Goal: Task Accomplishment & Management: Complete application form

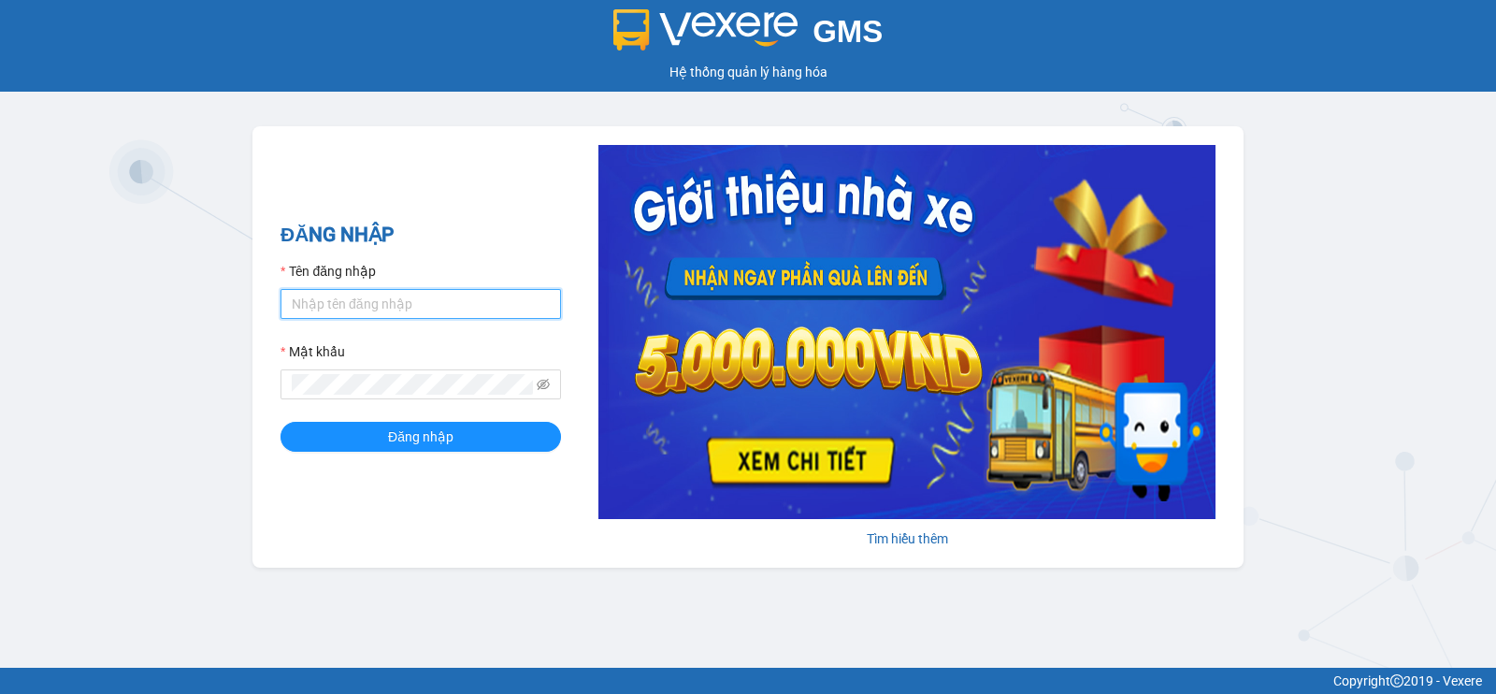
drag, startPoint x: 471, startPoint y: 296, endPoint x: 449, endPoint y: 313, distance: 28.0
click at [470, 296] on input "Tên đăng nhập" at bounding box center [420, 304] width 280 height 30
type input "nho.nhuquynh"
click at [280, 422] on button "Đăng nhập" at bounding box center [420, 437] width 280 height 30
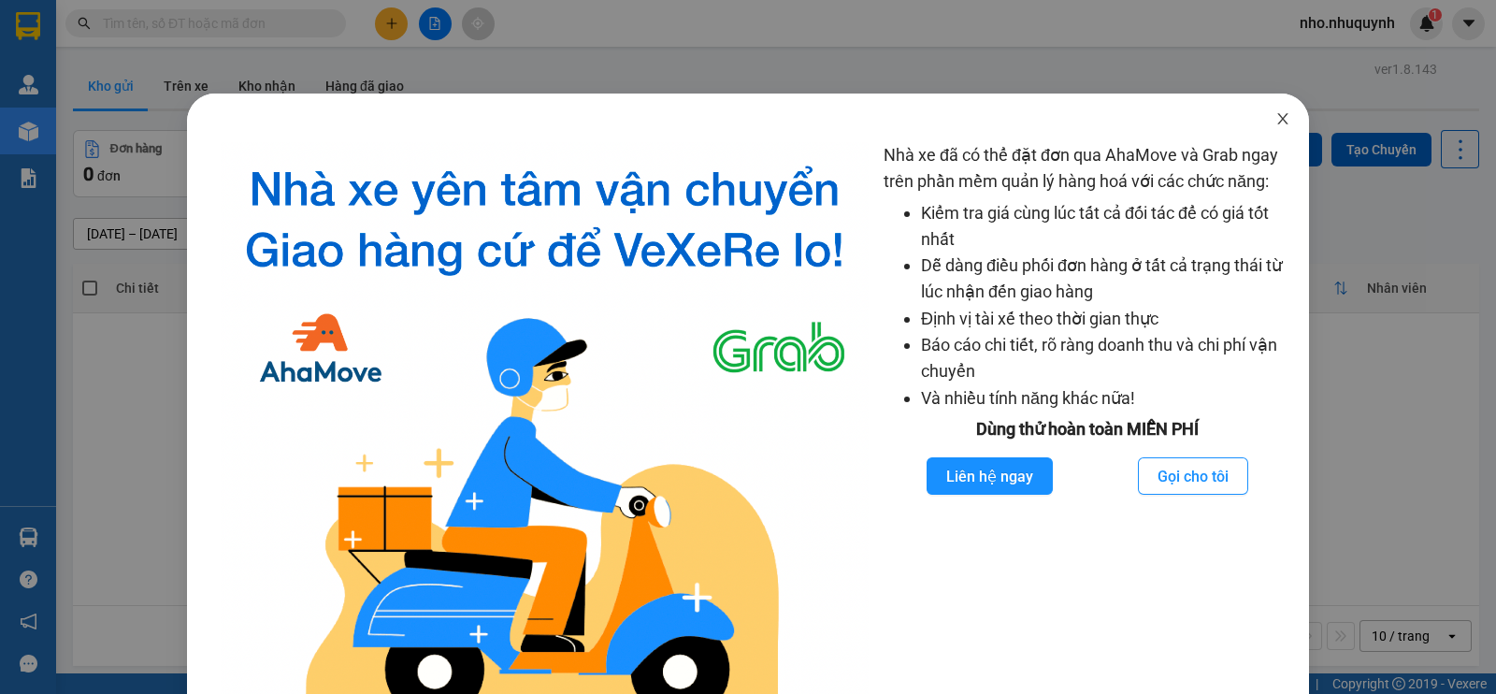
drag, startPoint x: 1262, startPoint y: 102, endPoint x: 1267, endPoint y: 129, distance: 27.5
click at [1267, 126] on span "Close" at bounding box center [1282, 119] width 52 height 52
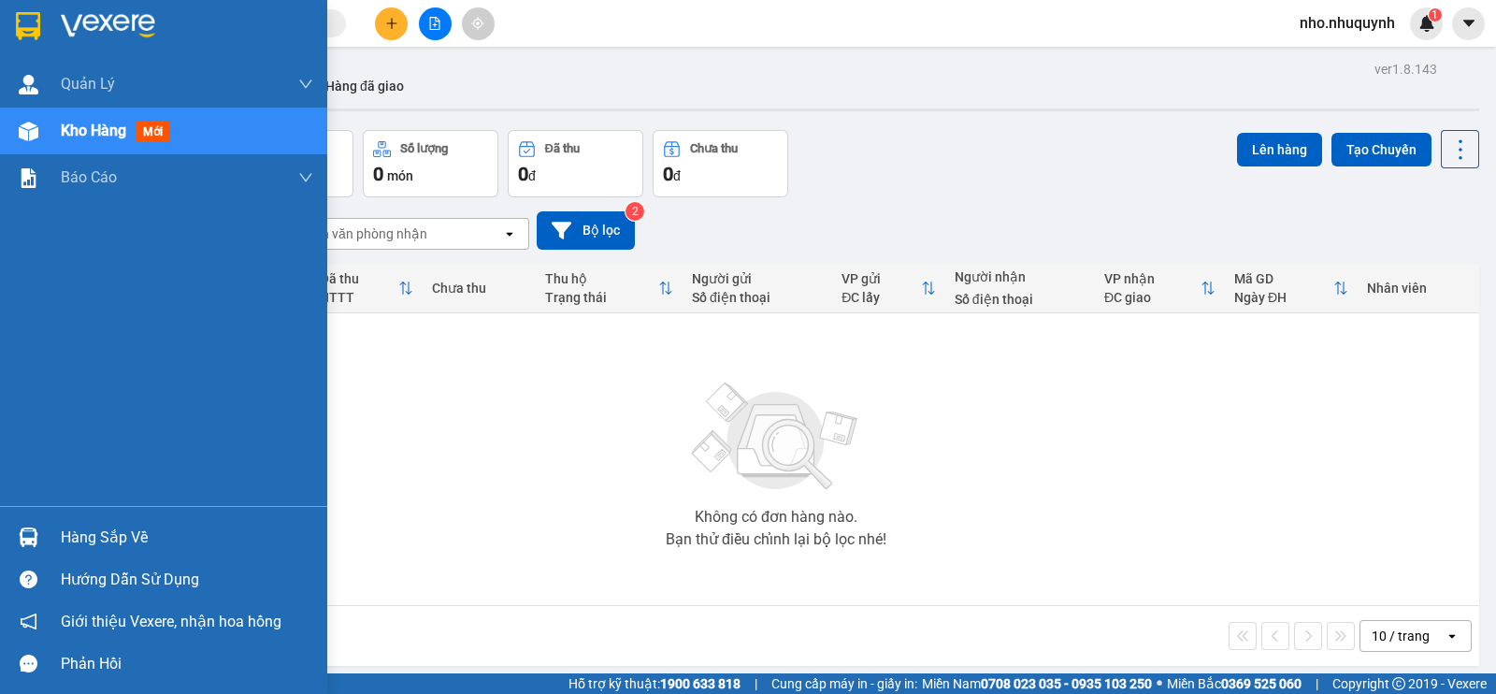
click at [136, 525] on div "Hàng sắp về" at bounding box center [187, 537] width 252 height 28
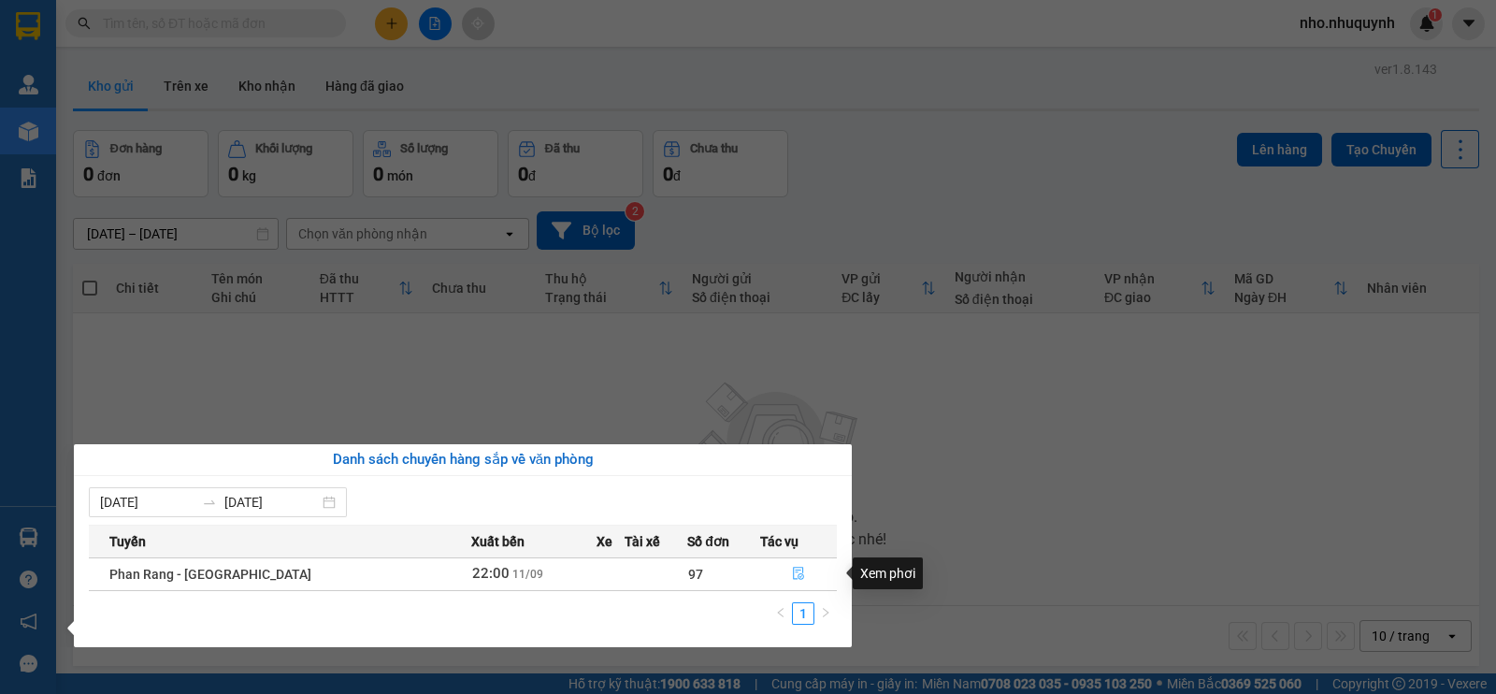
click at [792, 571] on icon "file-done" at bounding box center [798, 572] width 13 height 13
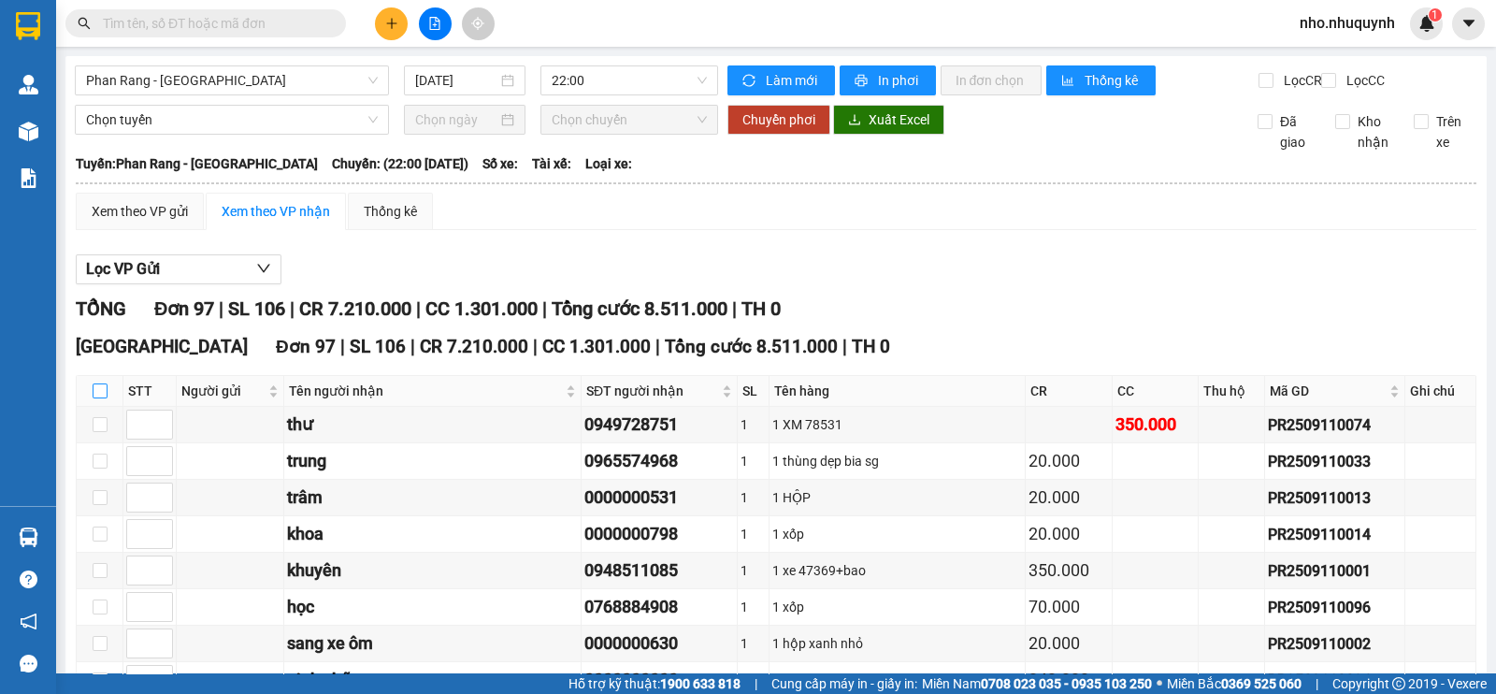
click at [103, 398] on input "checkbox" at bounding box center [100, 390] width 15 height 15
checkbox input "true"
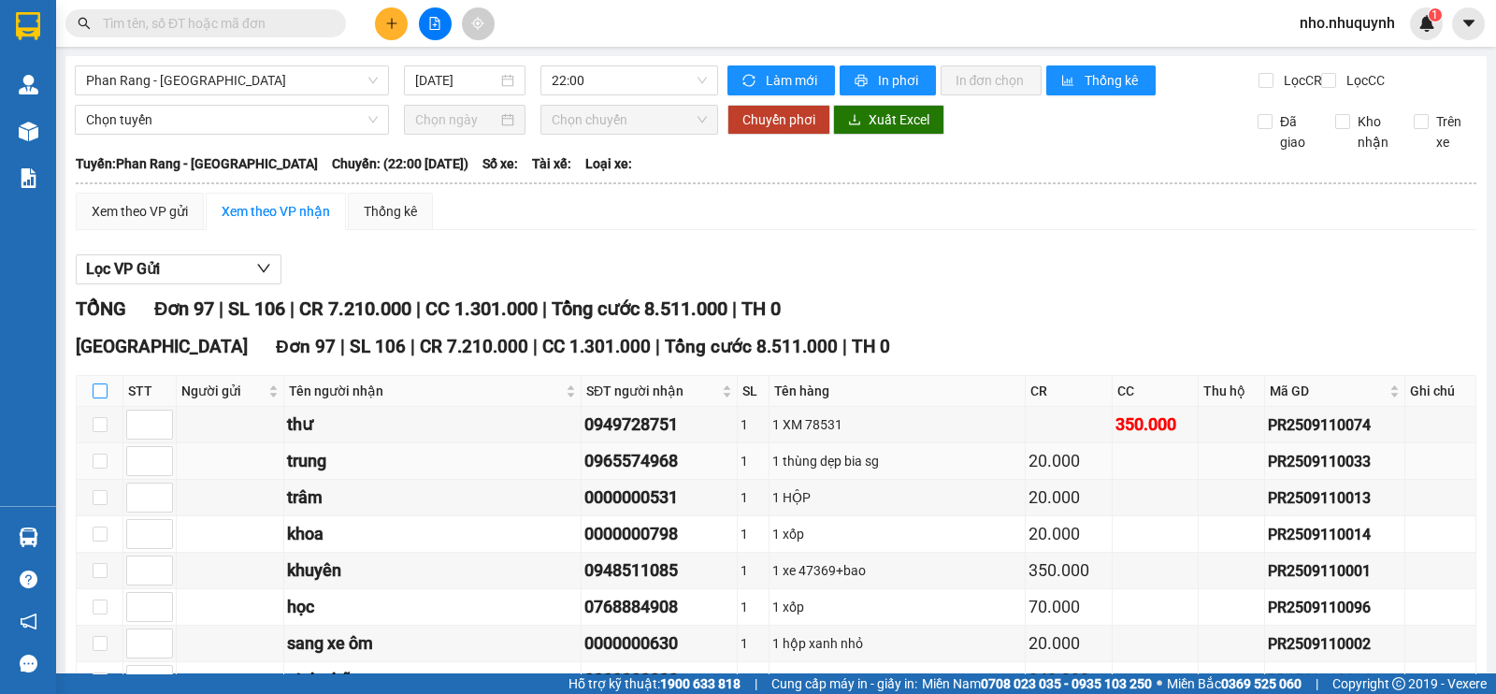
checkbox input "true"
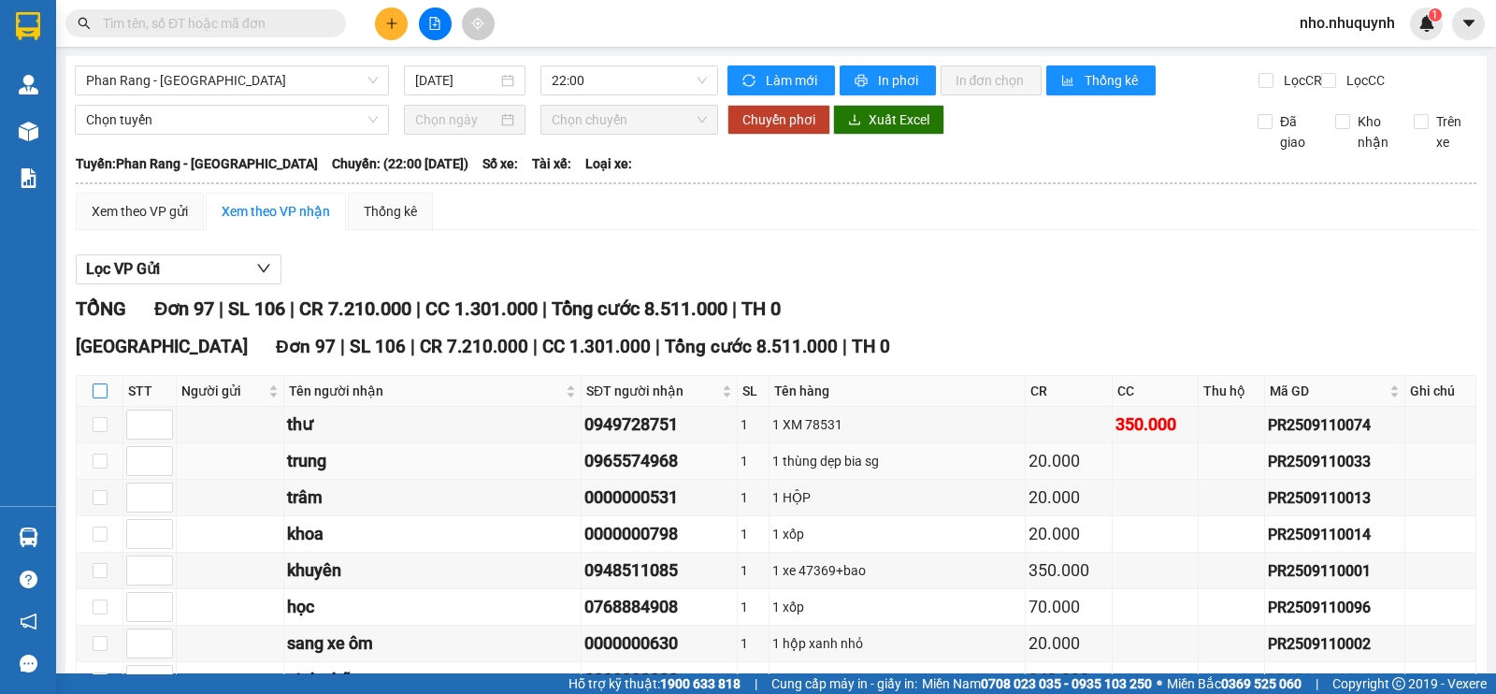
checkbox input "true"
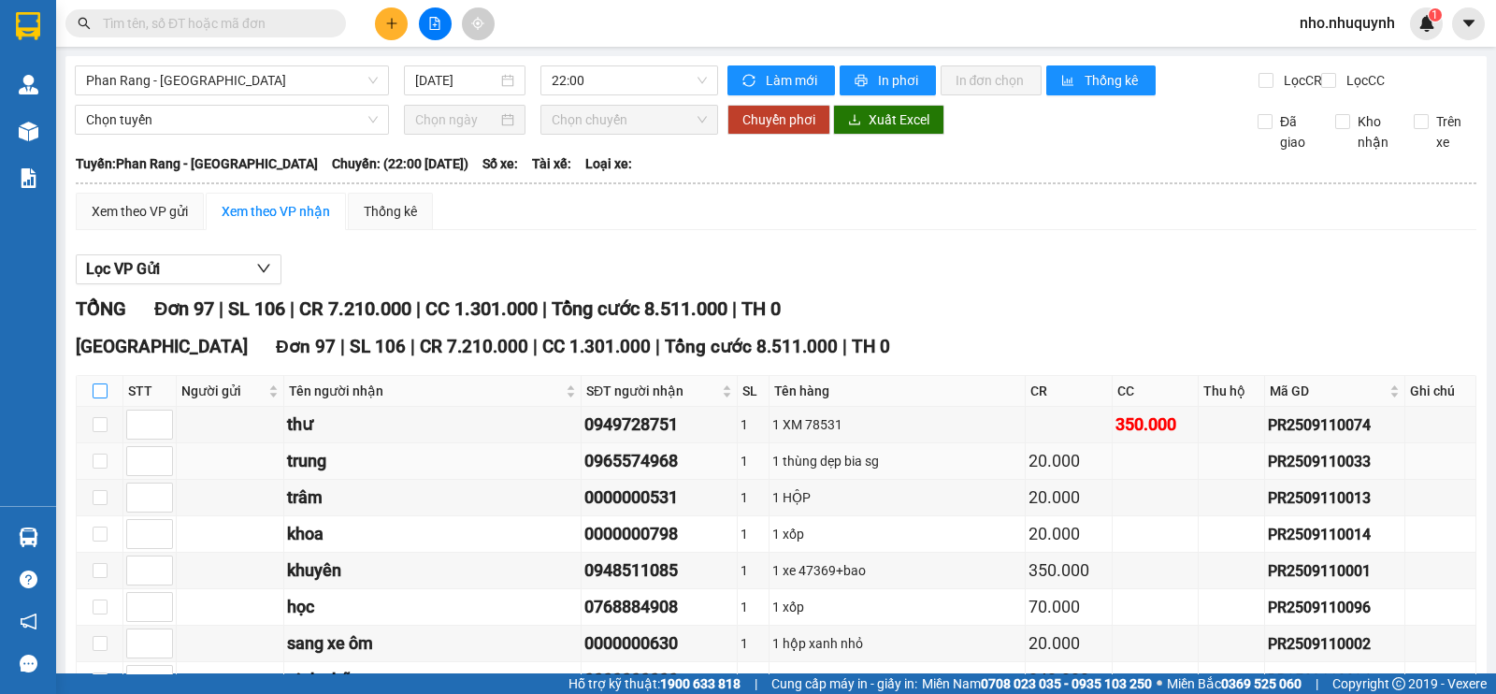
checkbox input "true"
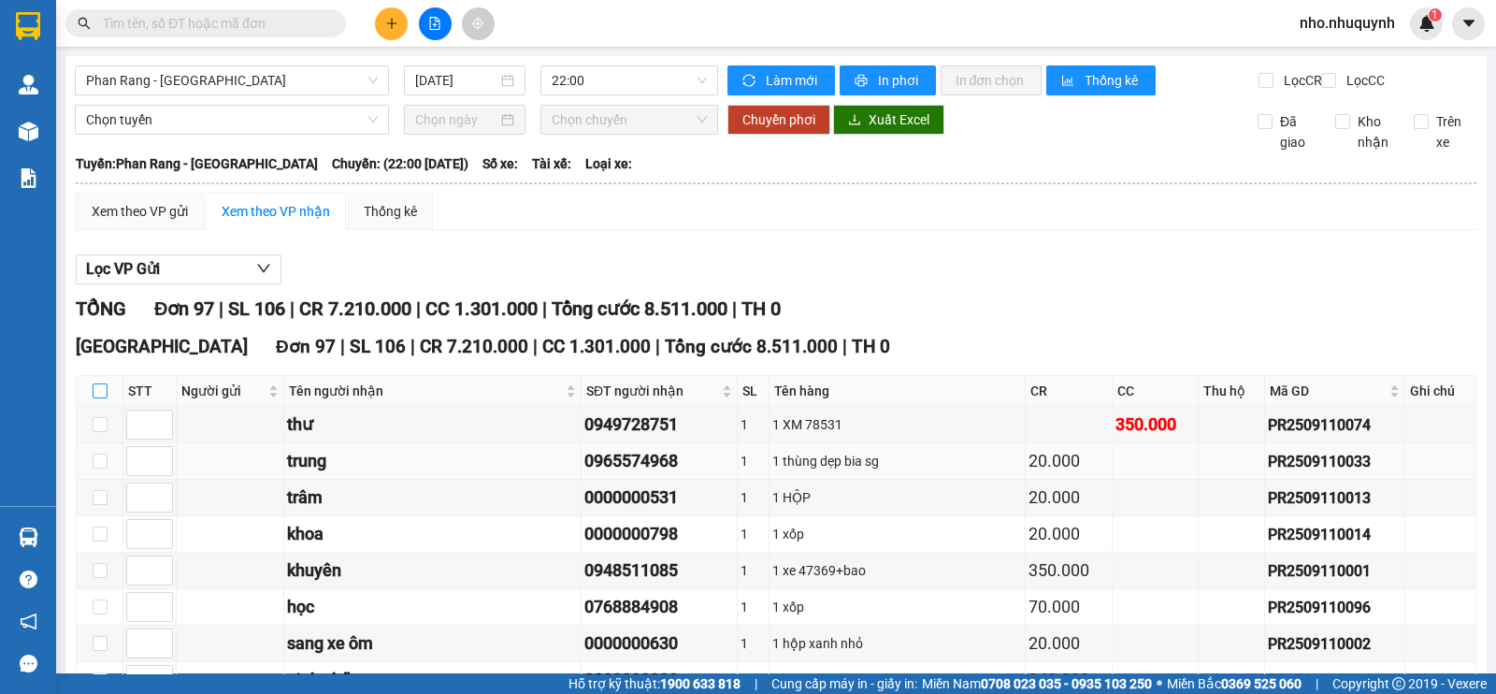
checkbox input "true"
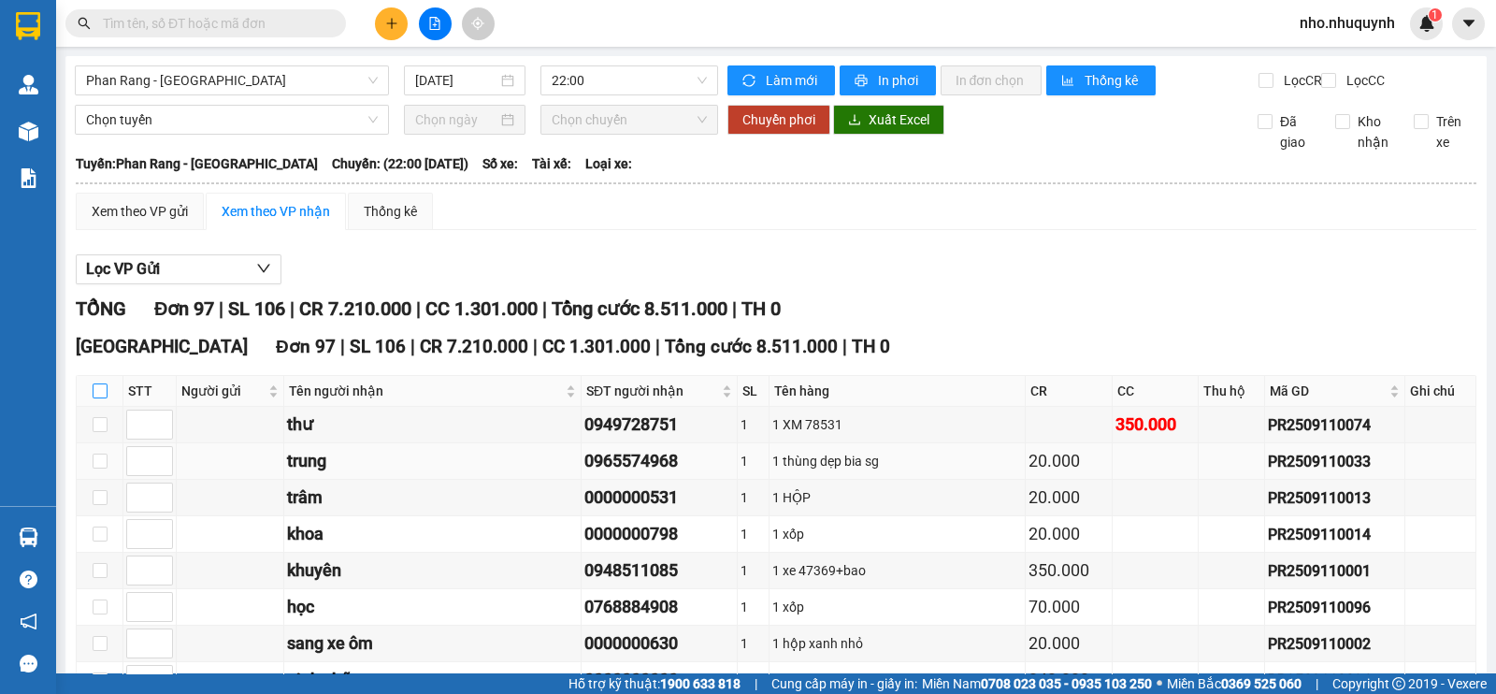
checkbox input "true"
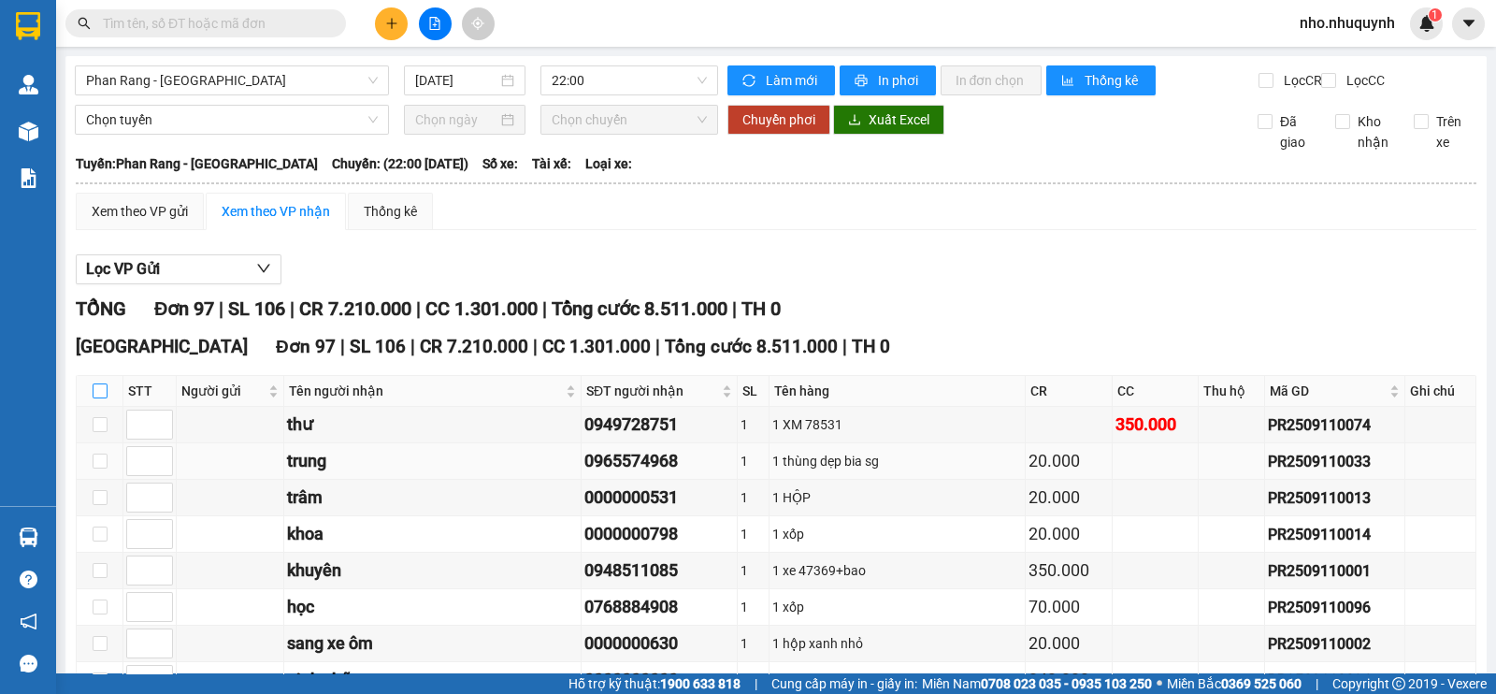
checkbox input "true"
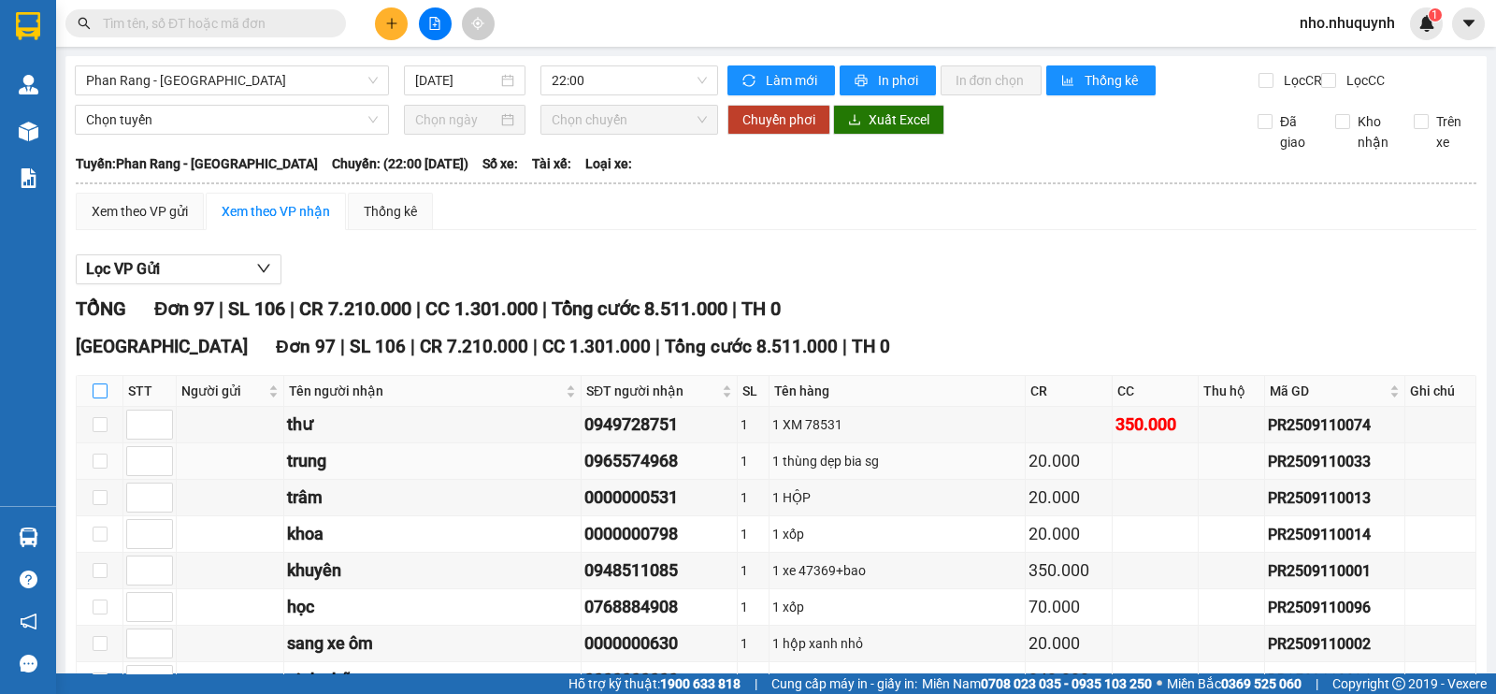
checkbox input "true"
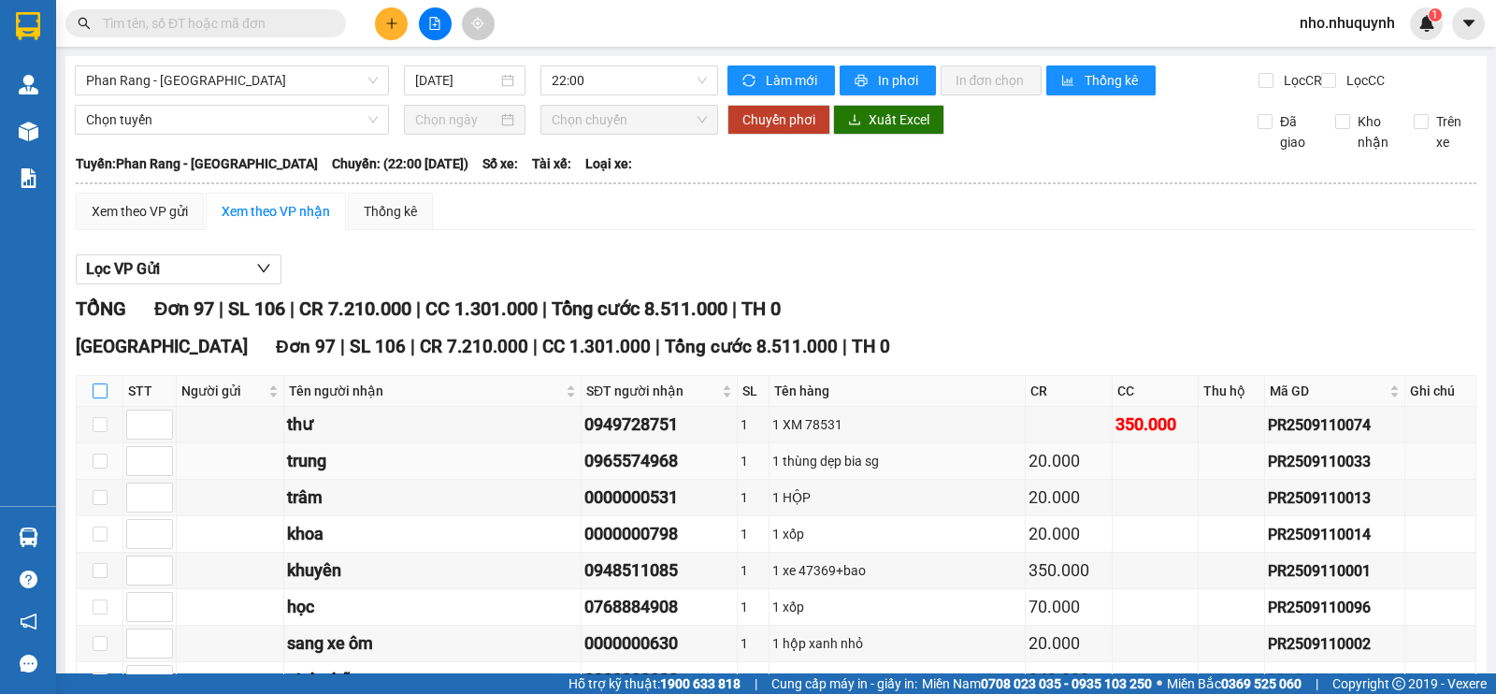
checkbox input "true"
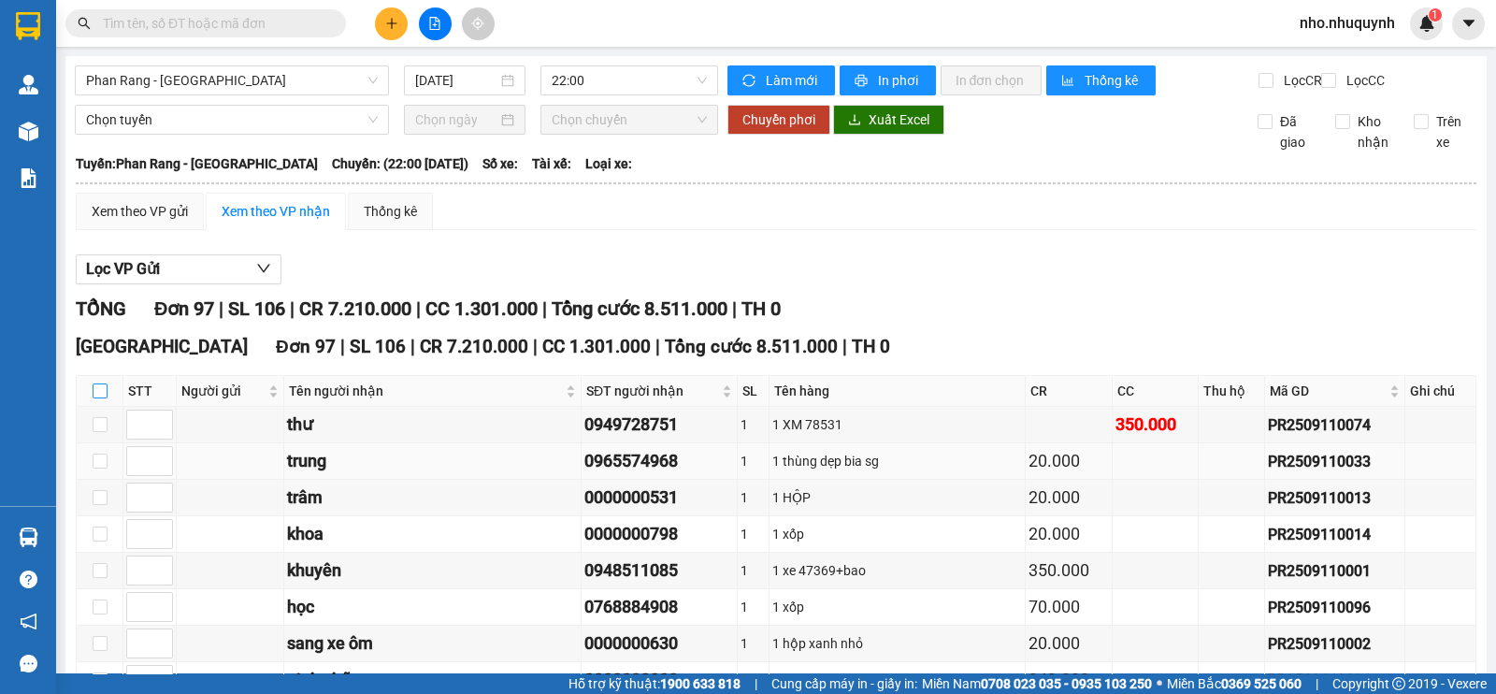
checkbox input "true"
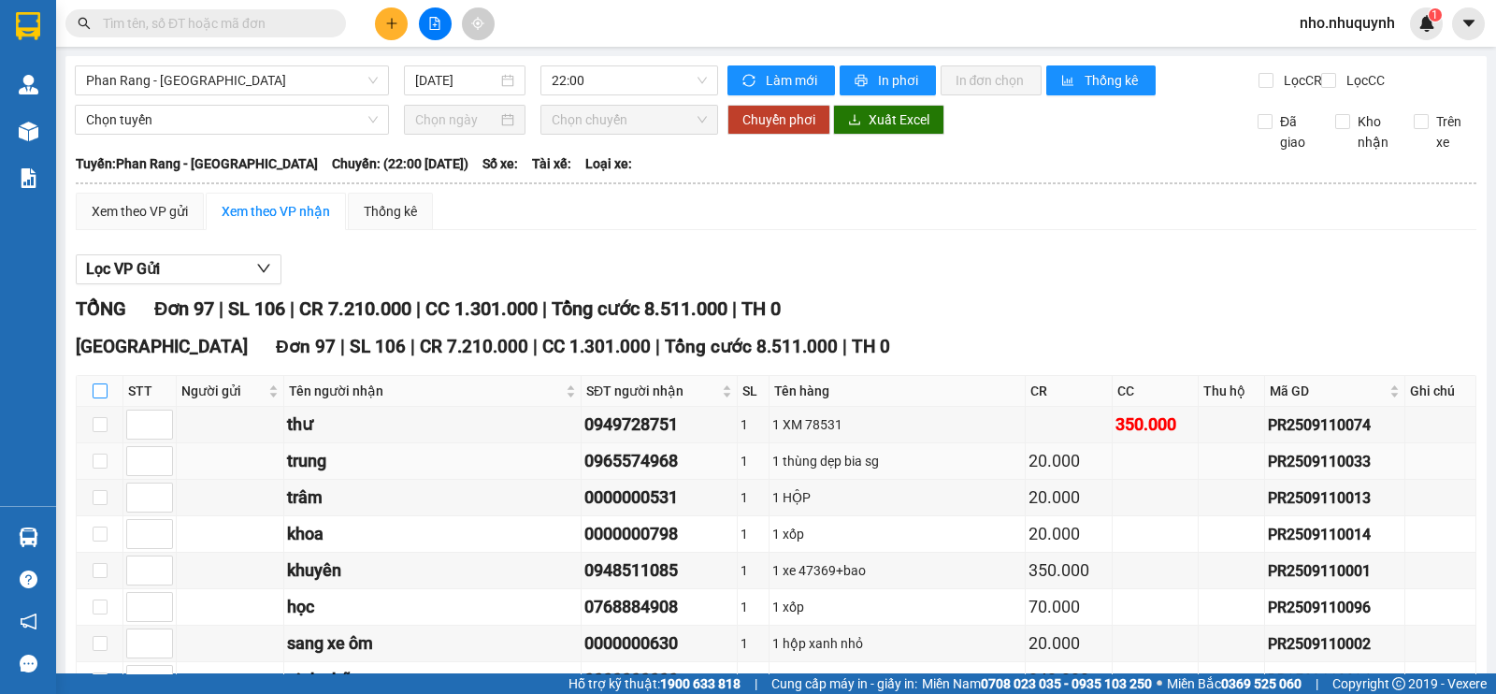
checkbox input "true"
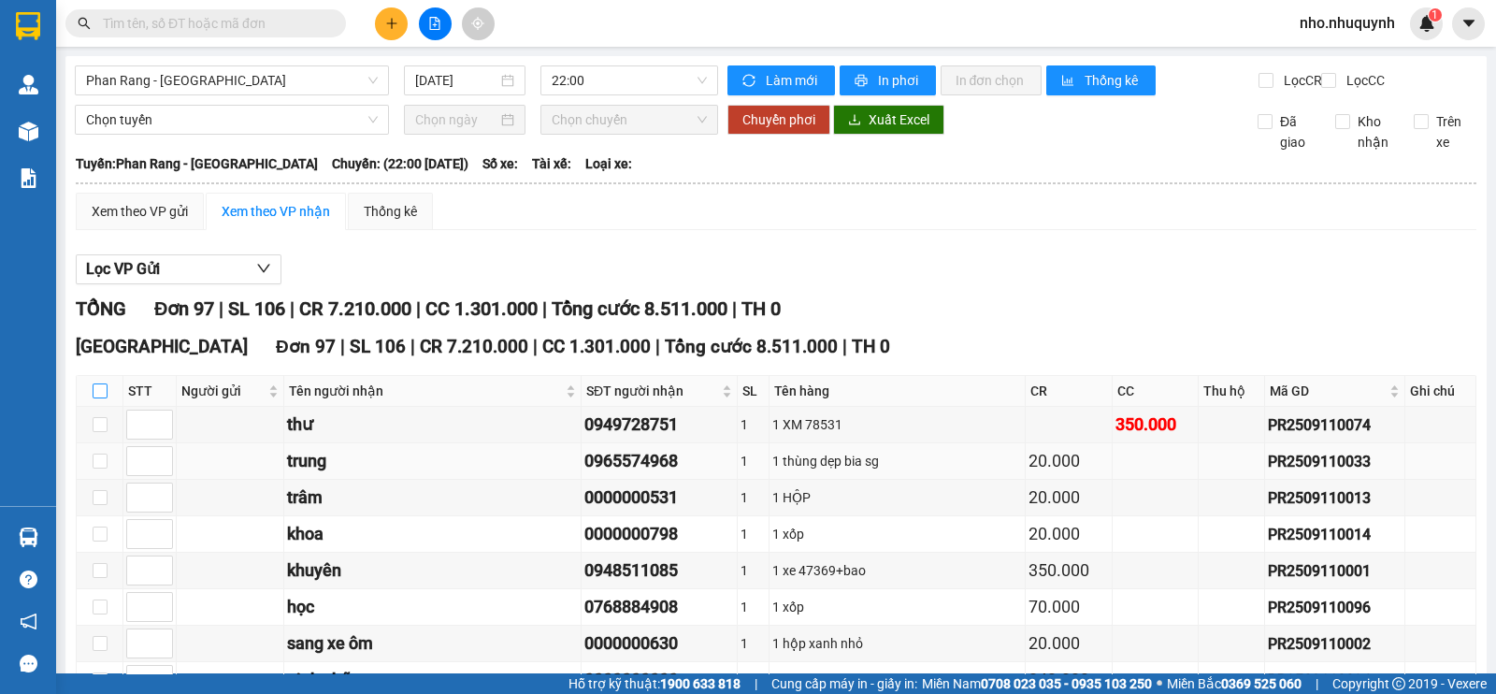
checkbox input "true"
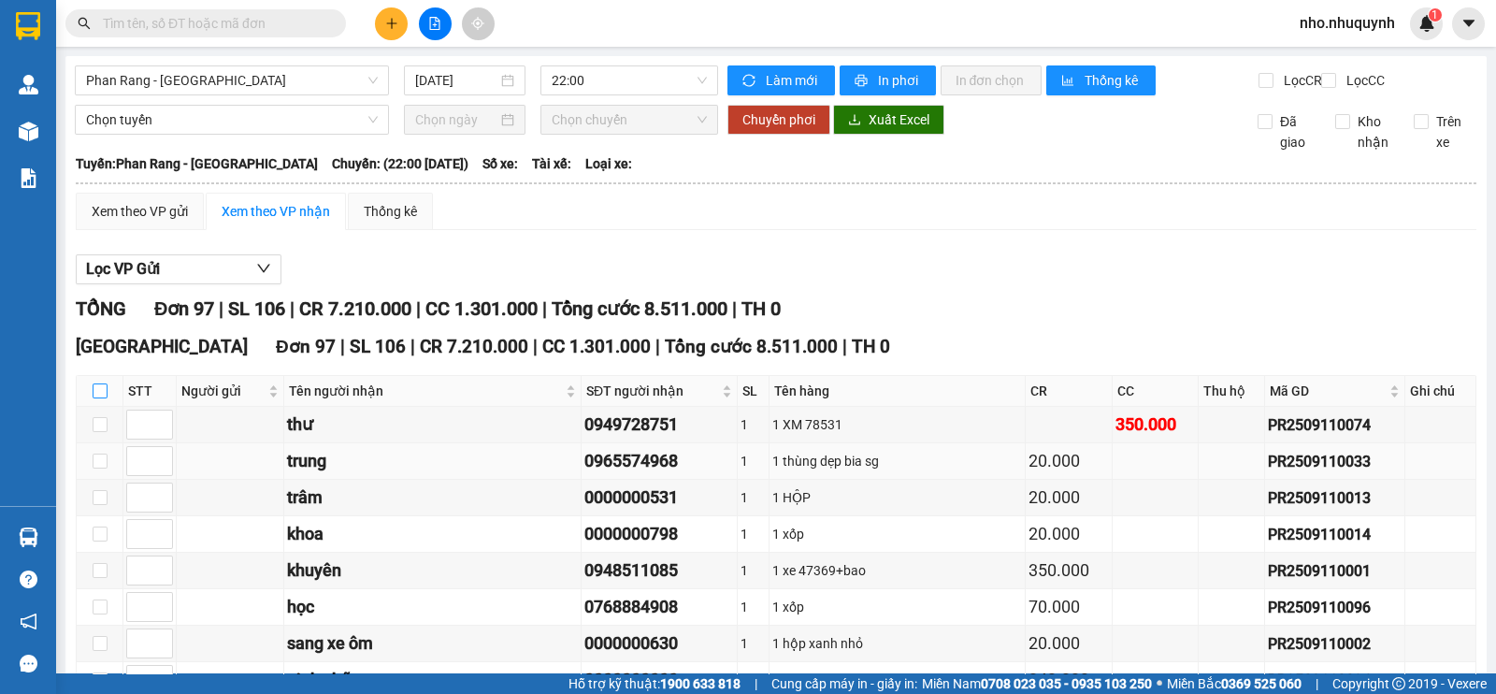
checkbox input "true"
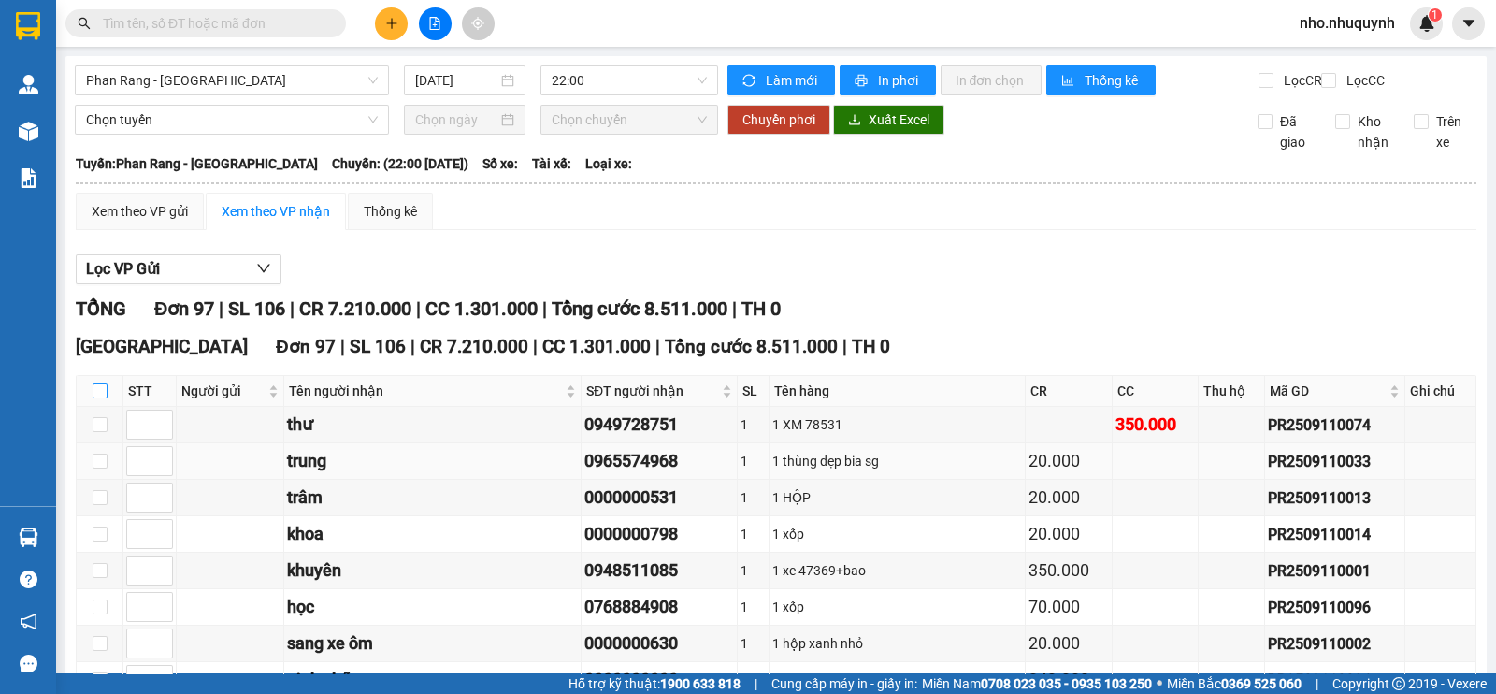
checkbox input "true"
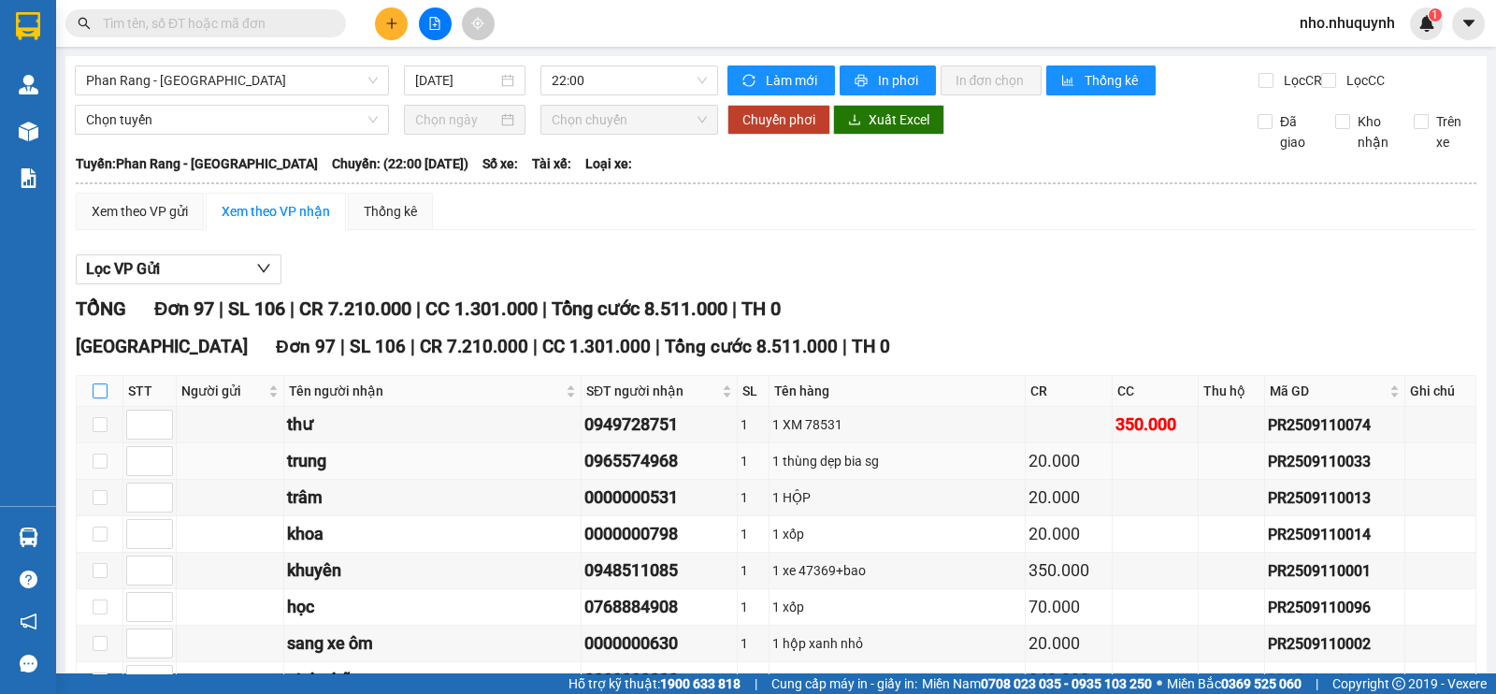
checkbox input "true"
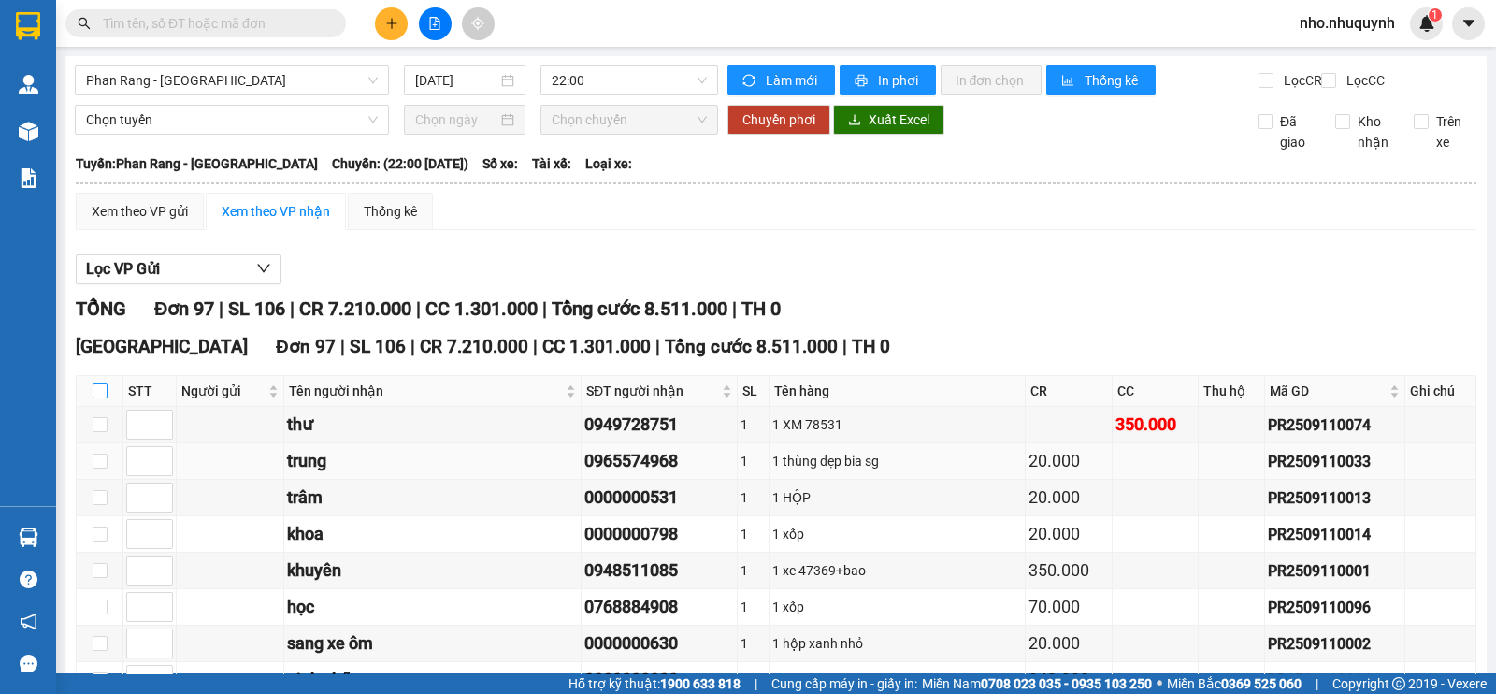
checkbox input "true"
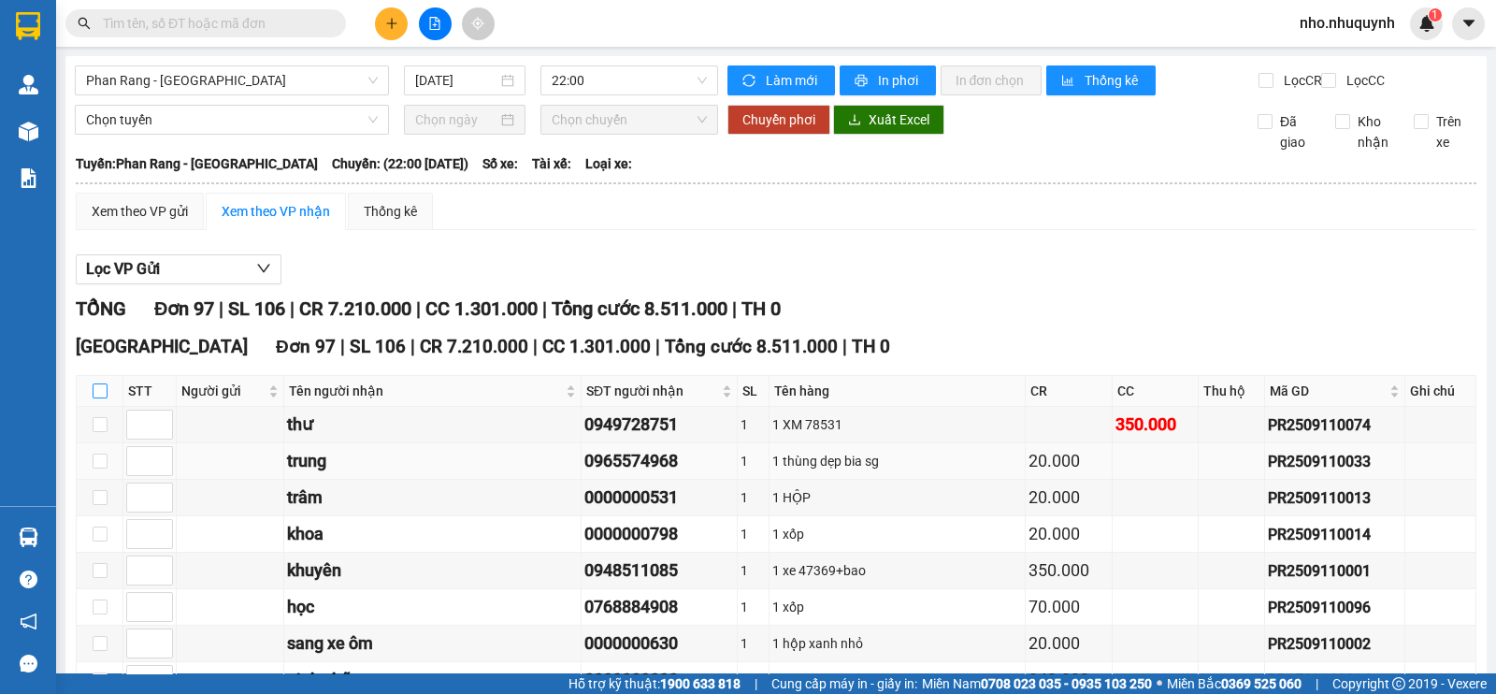
checkbox input "true"
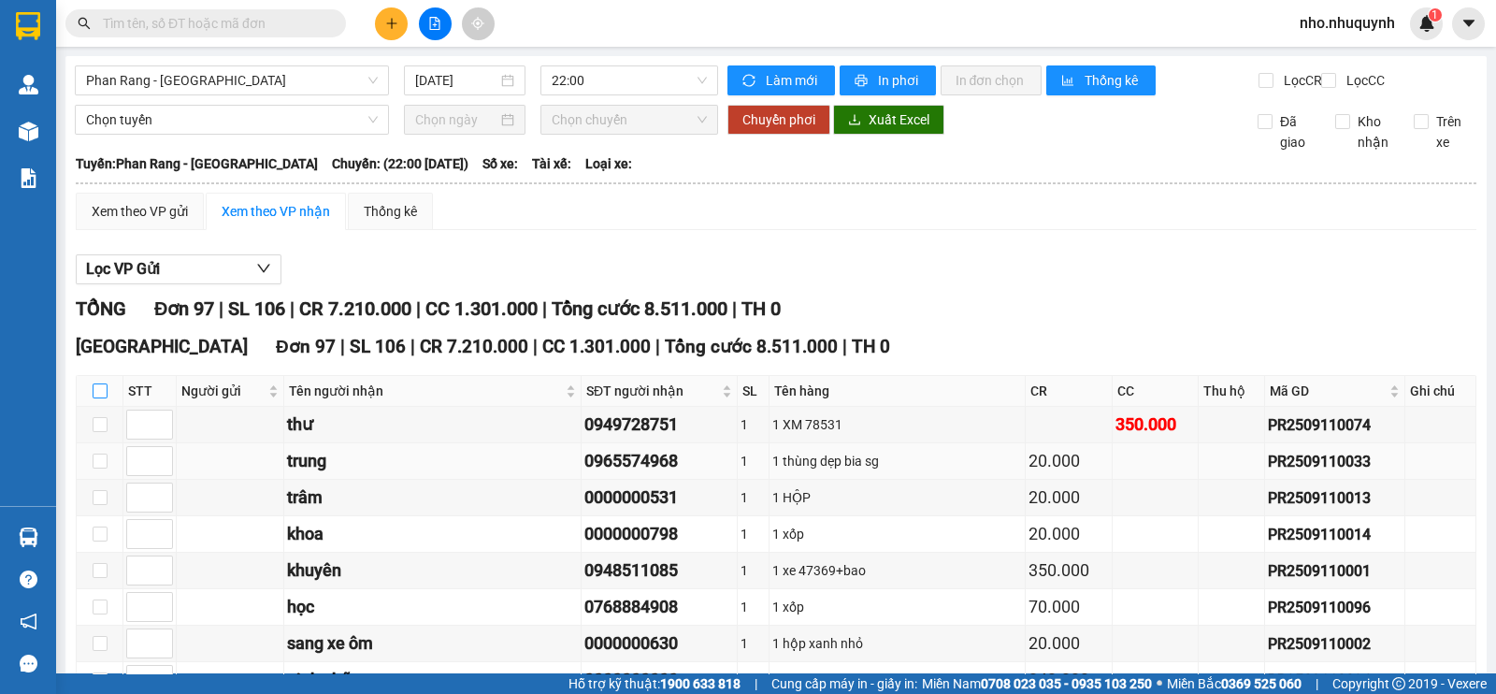
checkbox input "true"
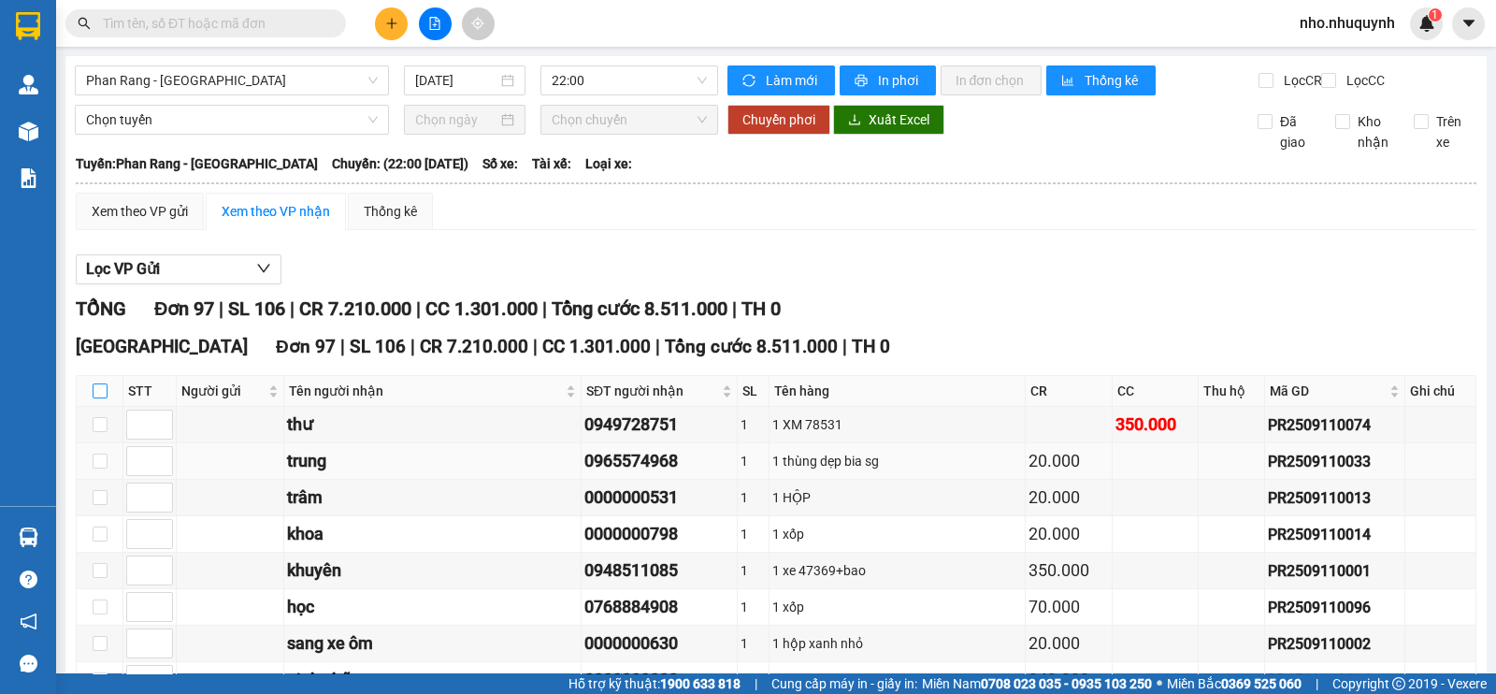
checkbox input "true"
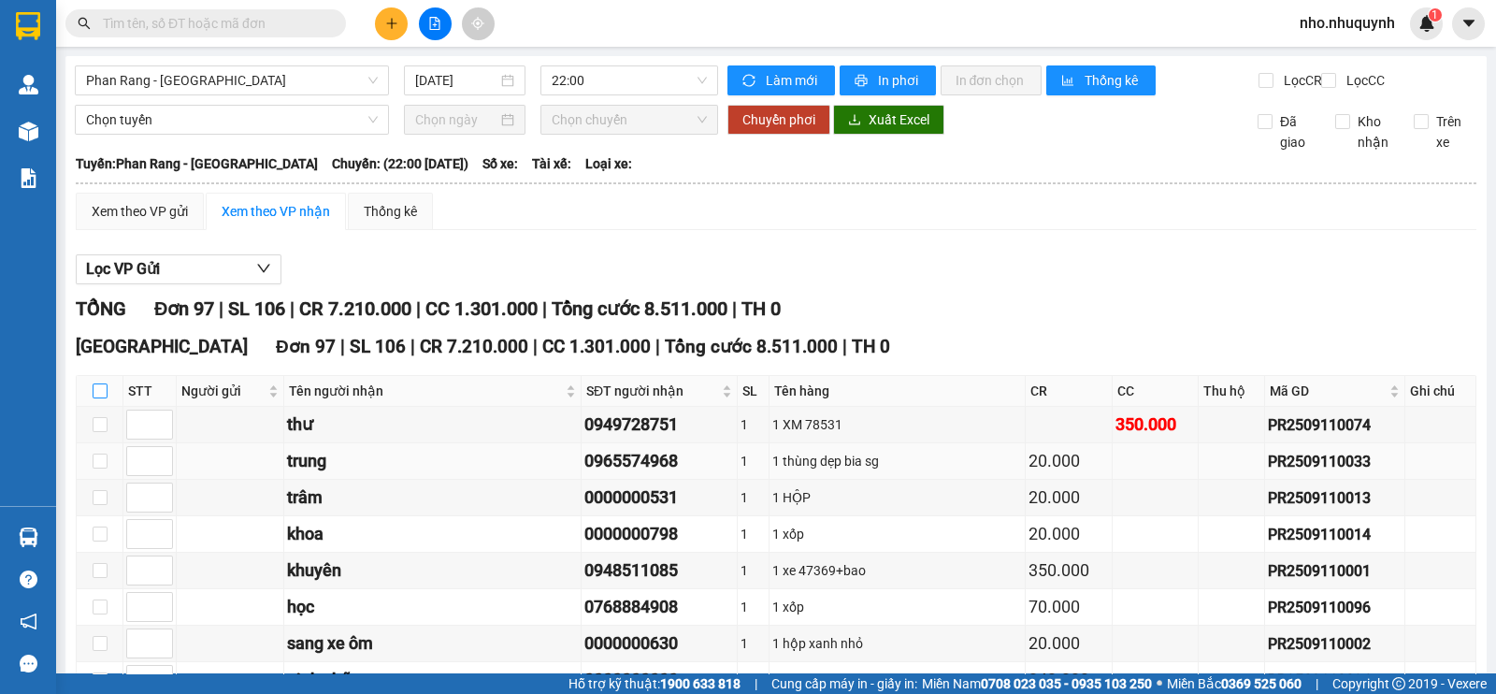
checkbox input "true"
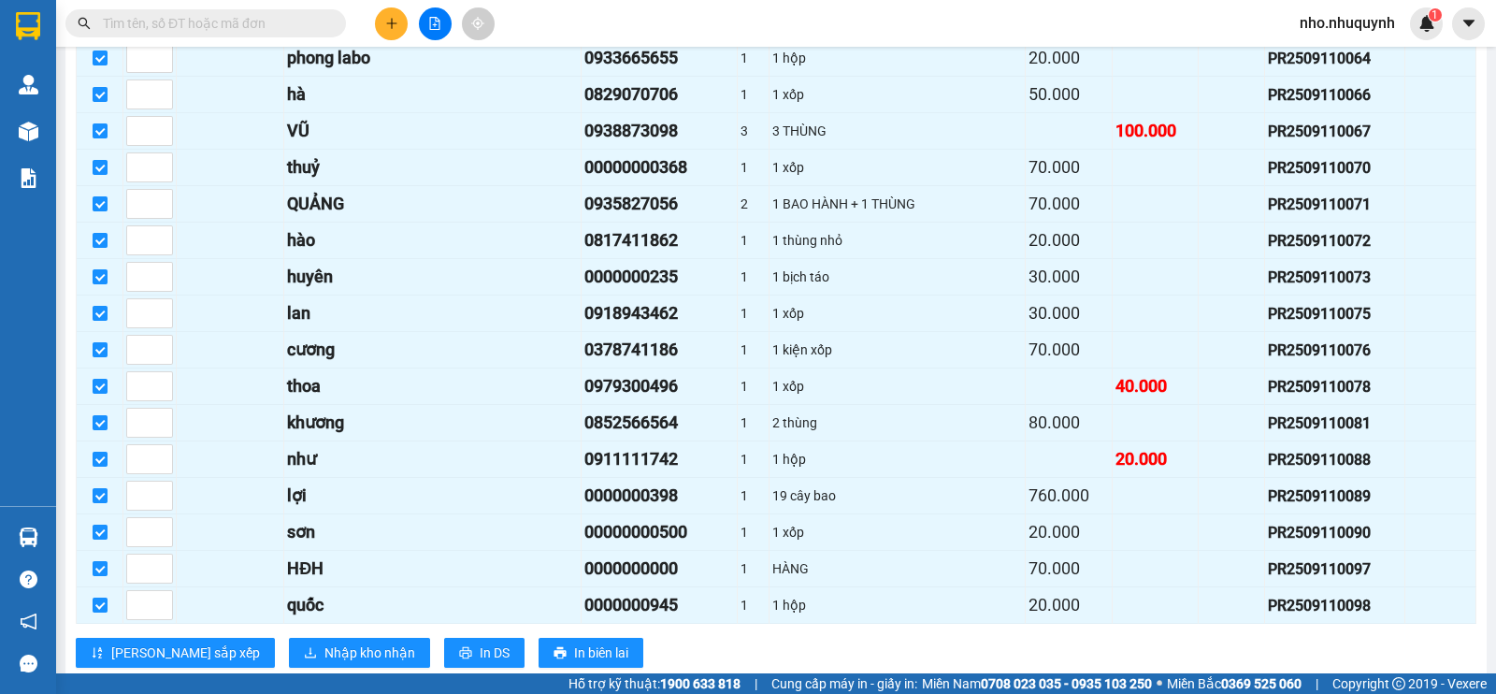
scroll to position [3334, 0]
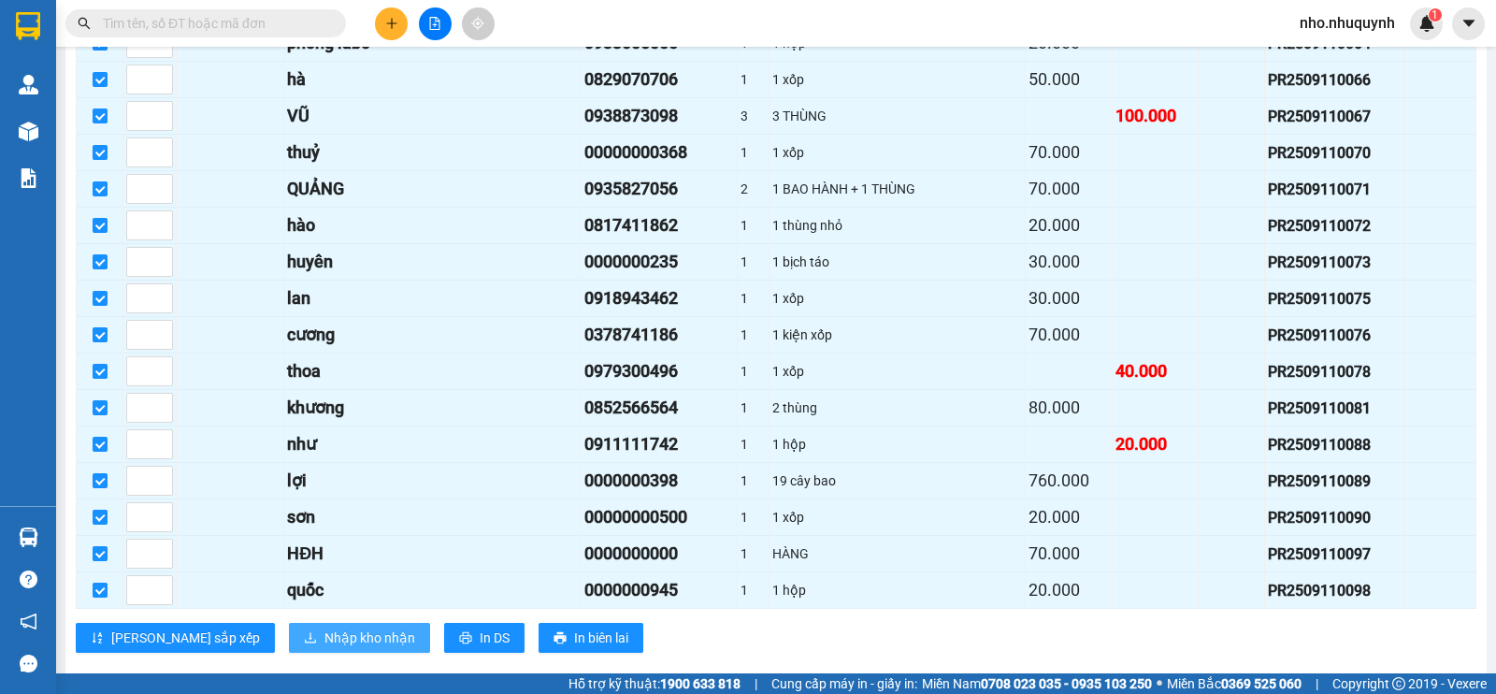
click at [324, 627] on span "Nhập kho nhận" at bounding box center [369, 637] width 91 height 21
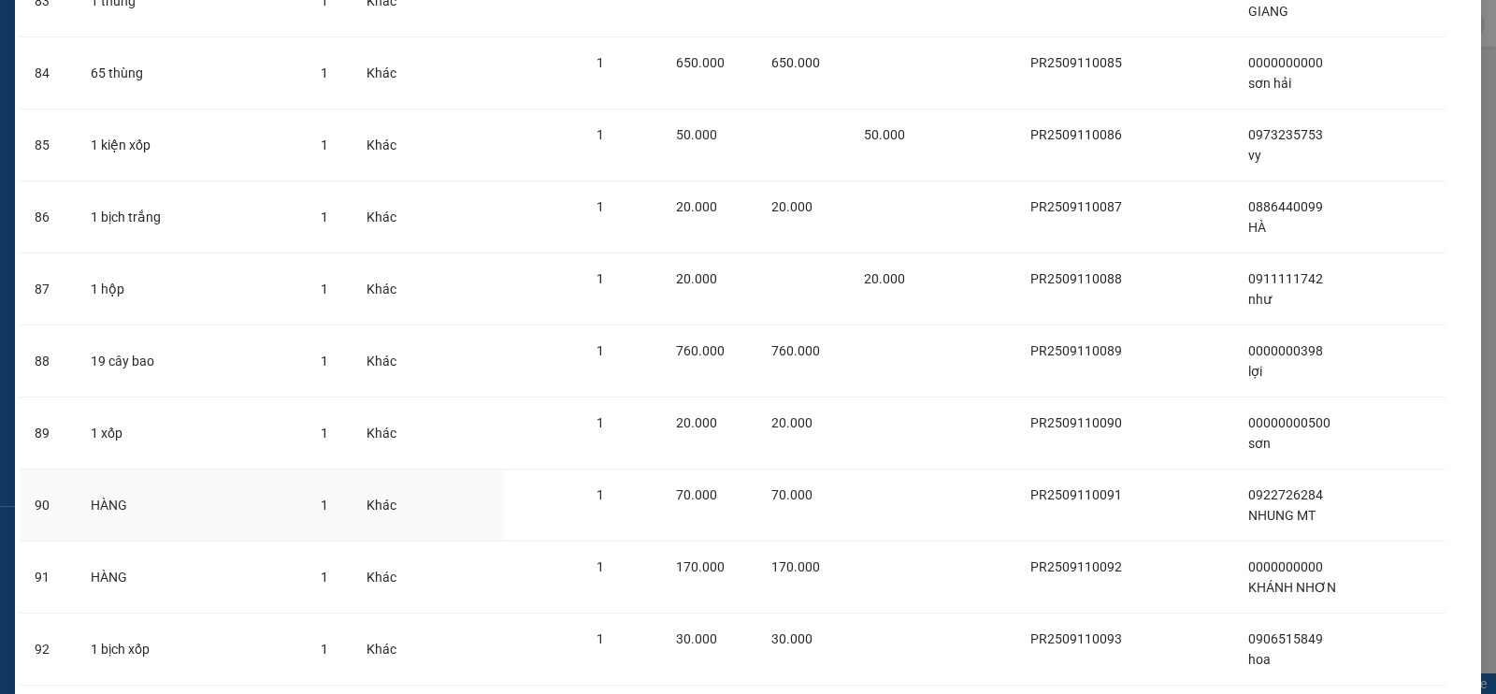
scroll to position [6542, 0]
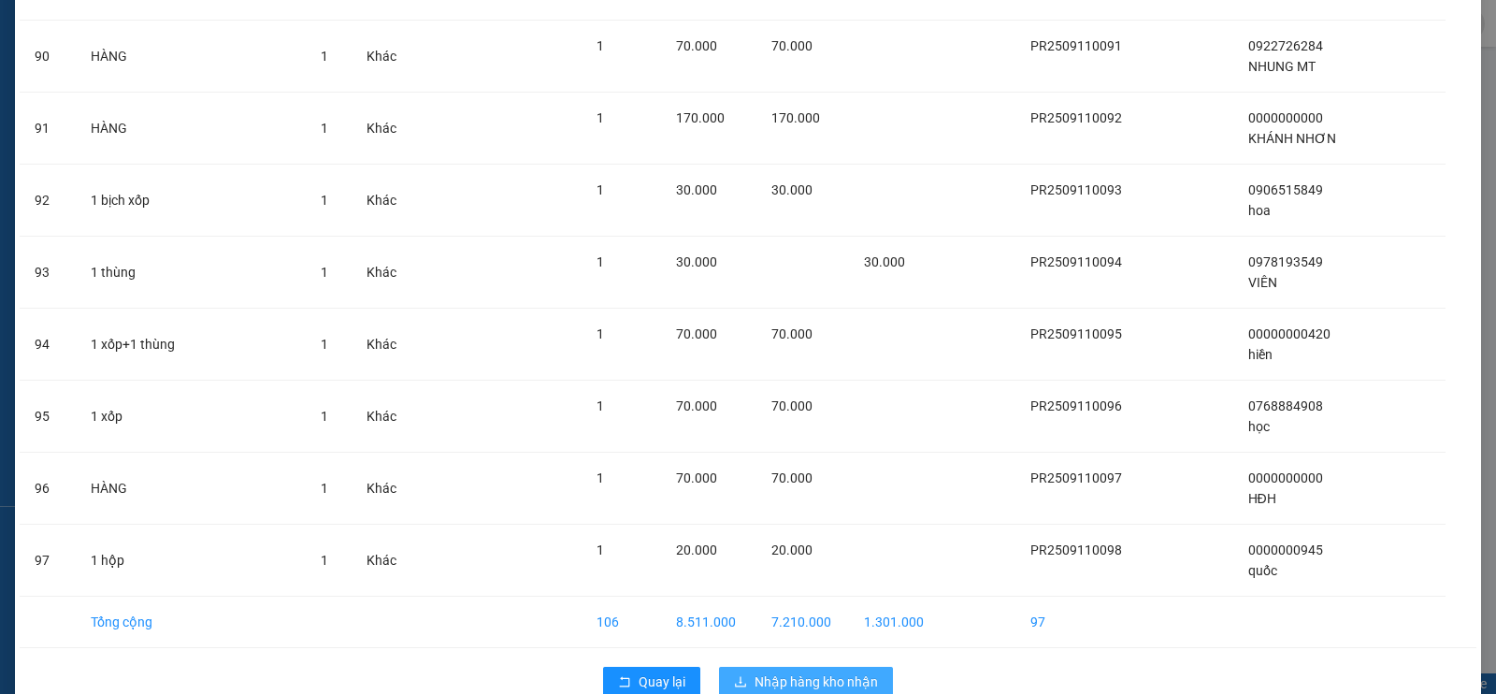
click at [788, 652] on span "Nhập hàng kho nhận" at bounding box center [815, 681] width 123 height 21
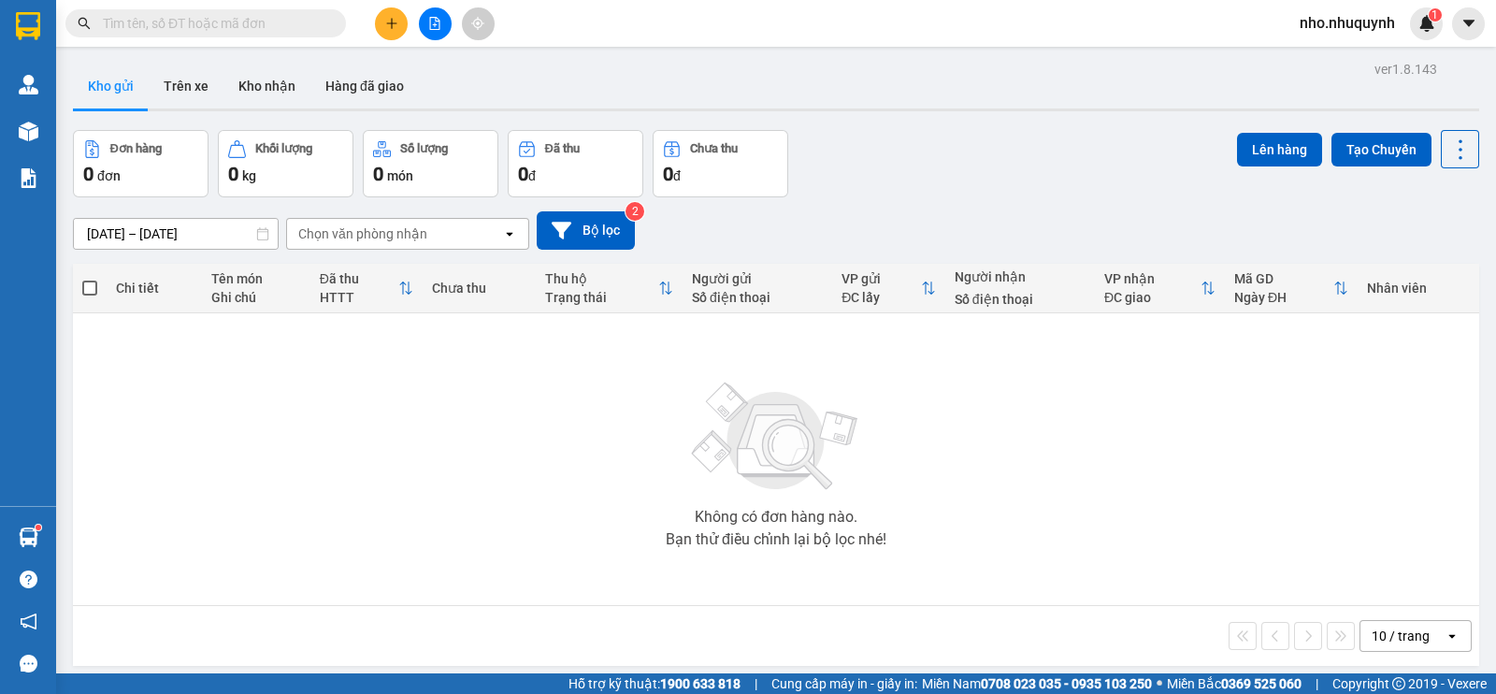
click at [234, 30] on input "text" at bounding box center [213, 23] width 221 height 21
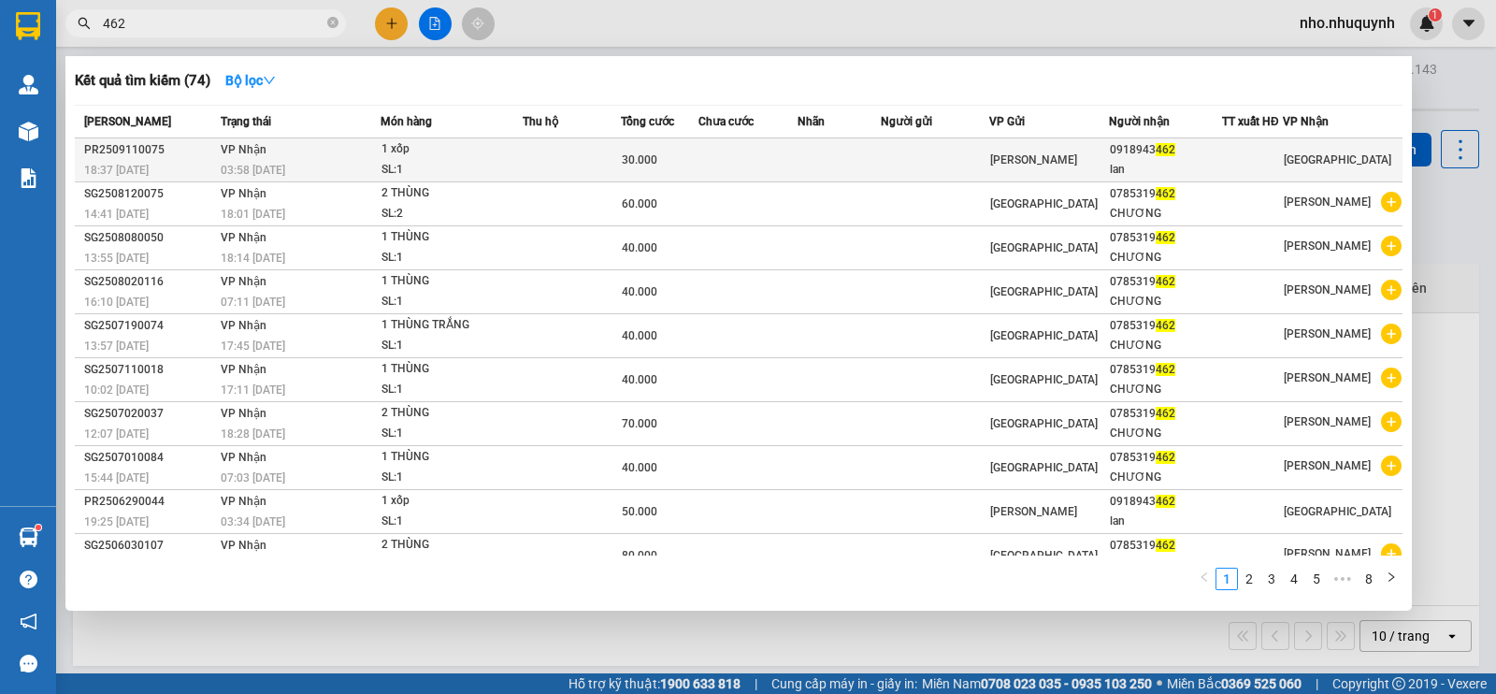
type input "462"
click at [861, 162] on td at bounding box center [838, 160] width 83 height 44
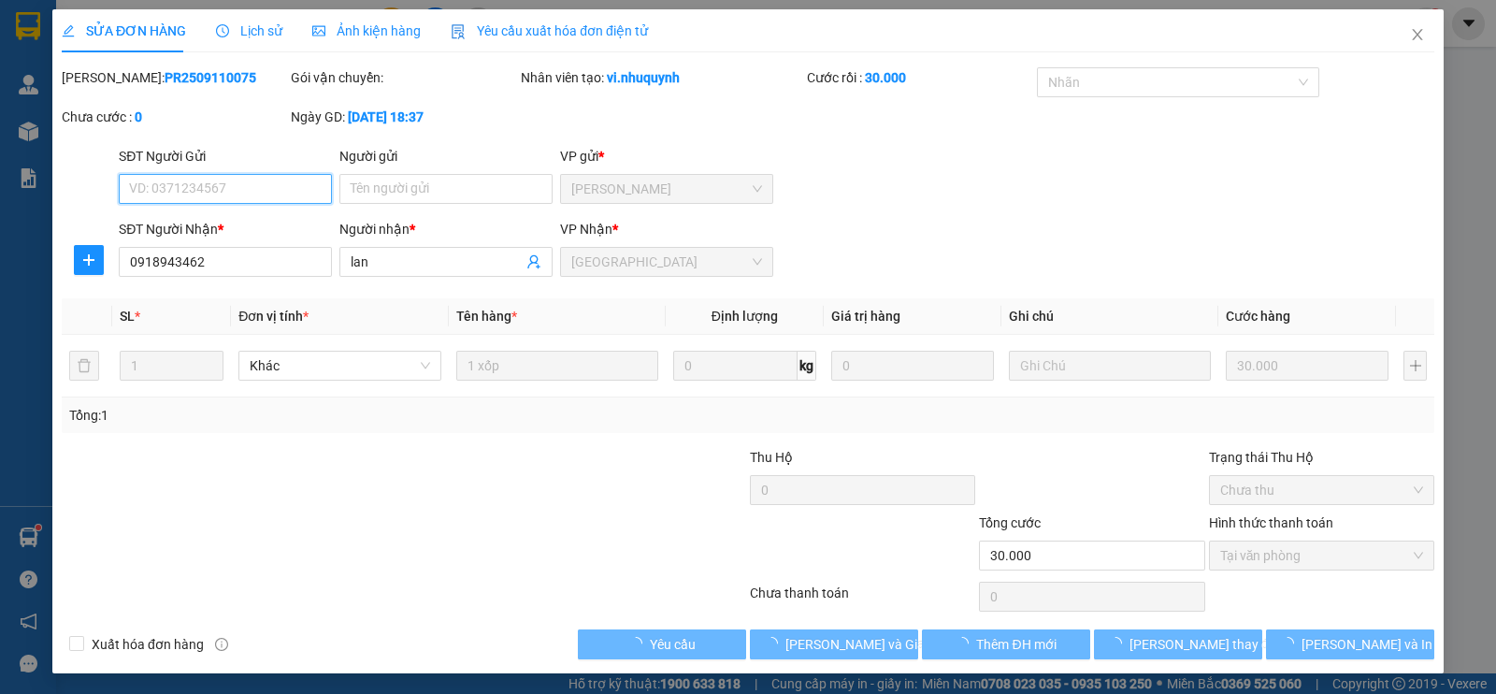
type input "0918943462"
type input "lan"
type input "30.000"
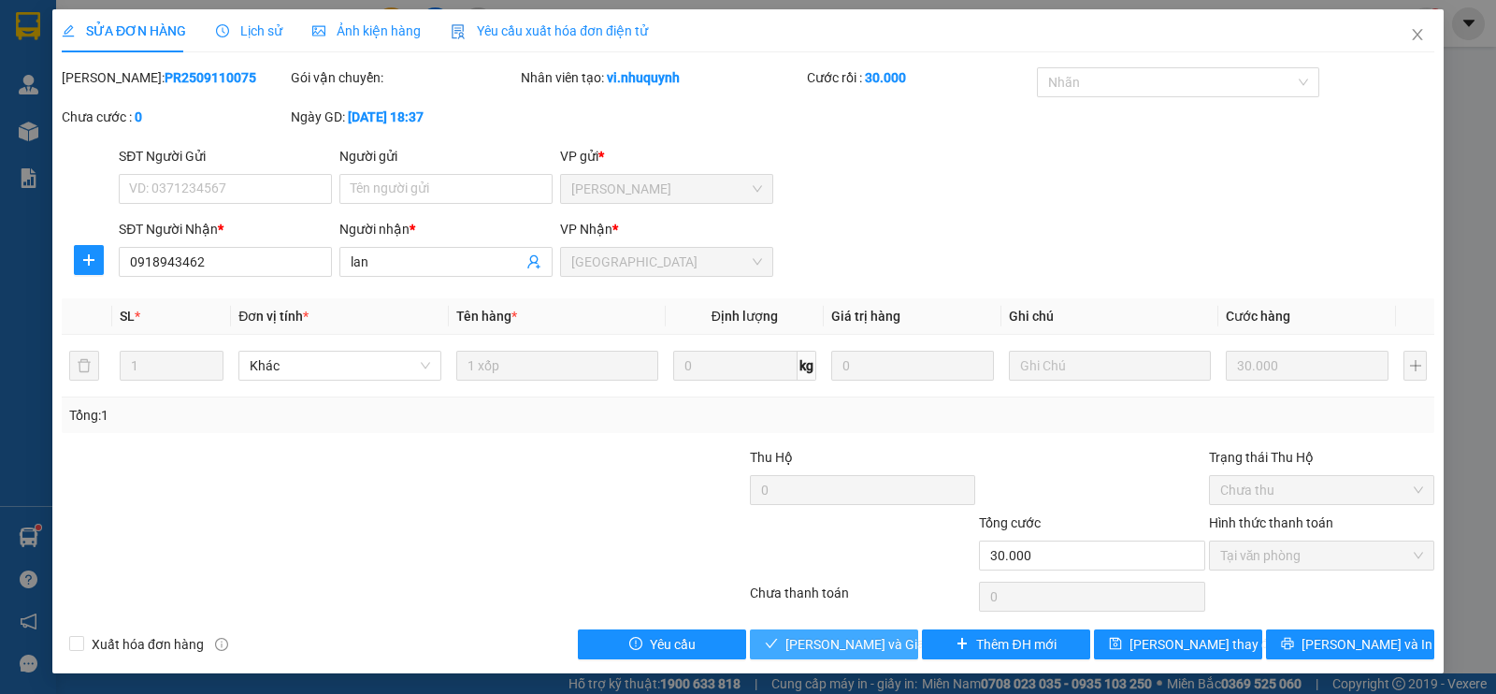
click at [836, 641] on span "[PERSON_NAME] và Giao hàng" at bounding box center [874, 644] width 179 height 21
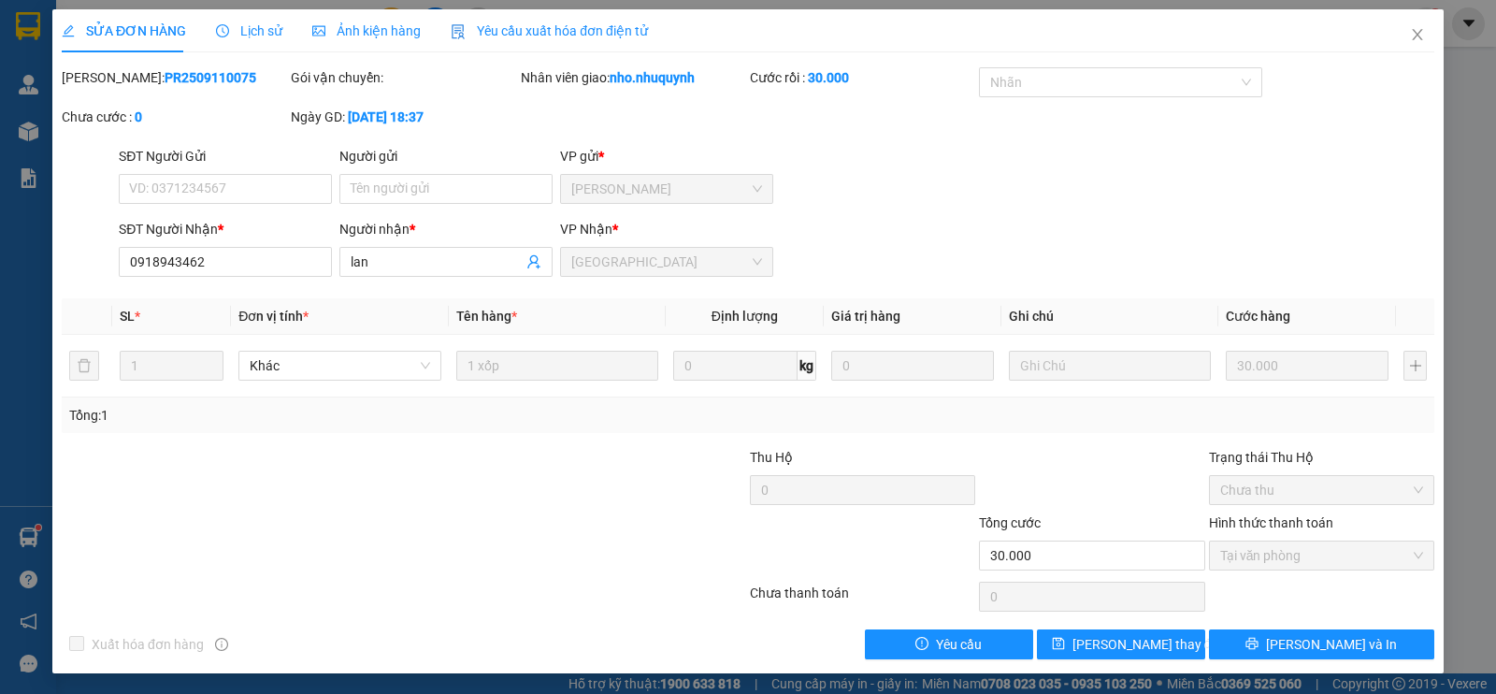
drag, startPoint x: 813, startPoint y: 638, endPoint x: 713, endPoint y: 599, distance: 107.4
click at [815, 640] on div "Xuất hóa đơn hàng Yêu cầu [PERSON_NAME] thay đổi [PERSON_NAME] và In" at bounding box center [748, 644] width 1376 height 30
click at [1391, 28] on span "Close" at bounding box center [1417, 35] width 52 height 52
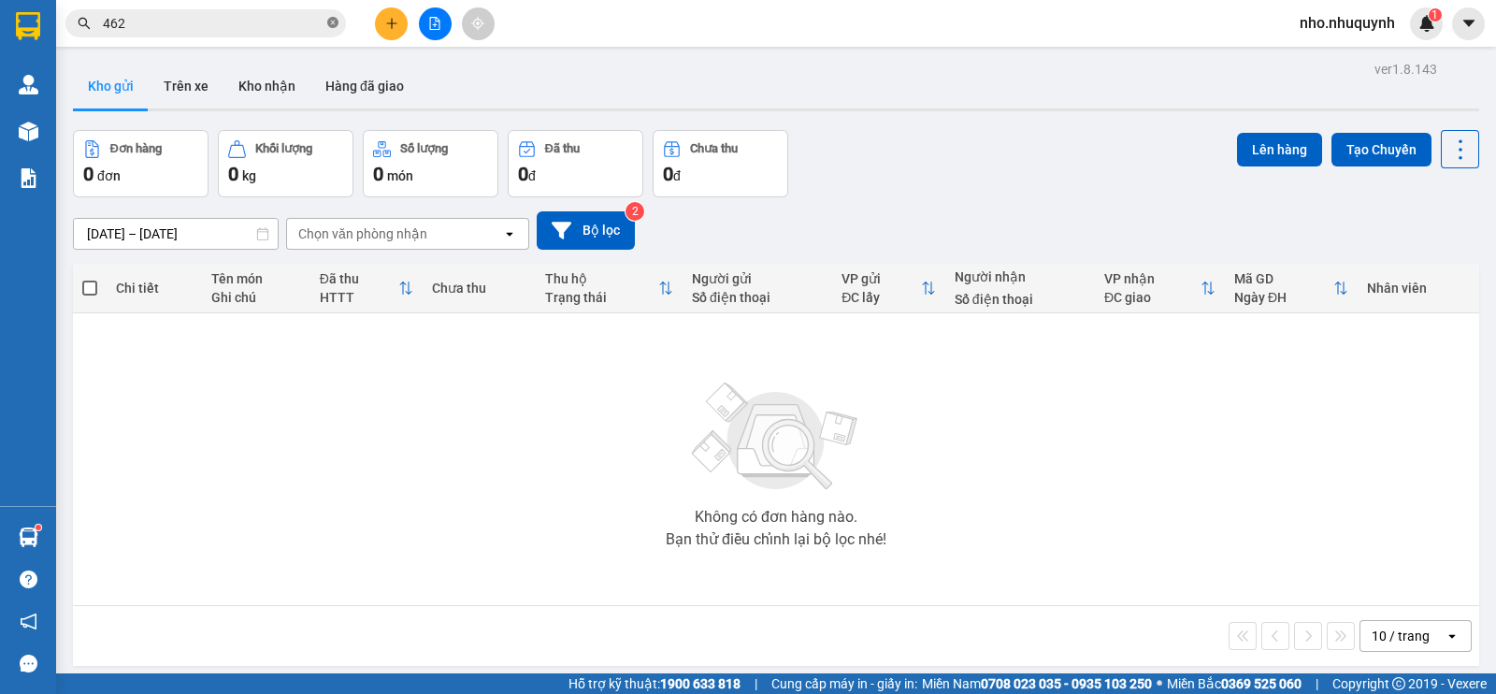
click at [335, 20] on icon "close-circle" at bounding box center [332, 22] width 11 height 11
click at [294, 31] on input "text" at bounding box center [213, 23] width 221 height 21
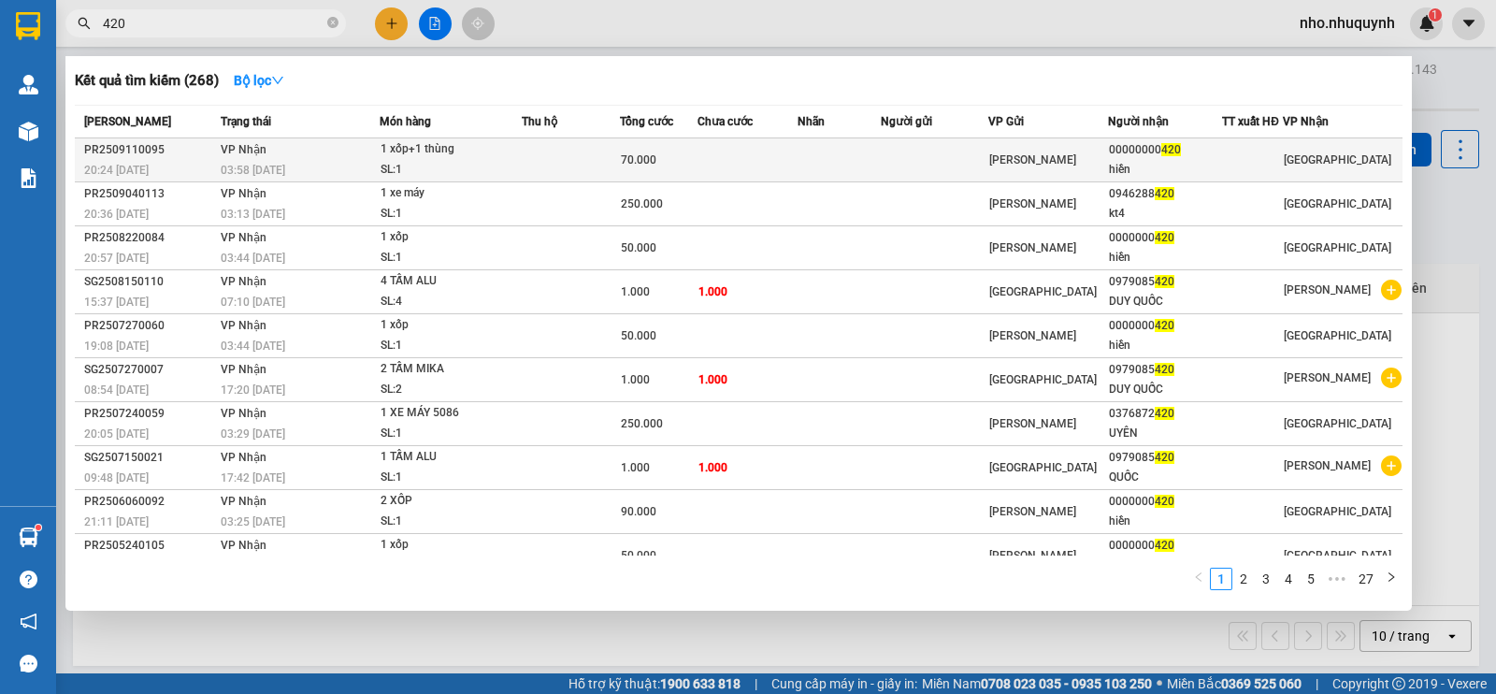
type input "420"
click at [913, 151] on td at bounding box center [934, 160] width 107 height 44
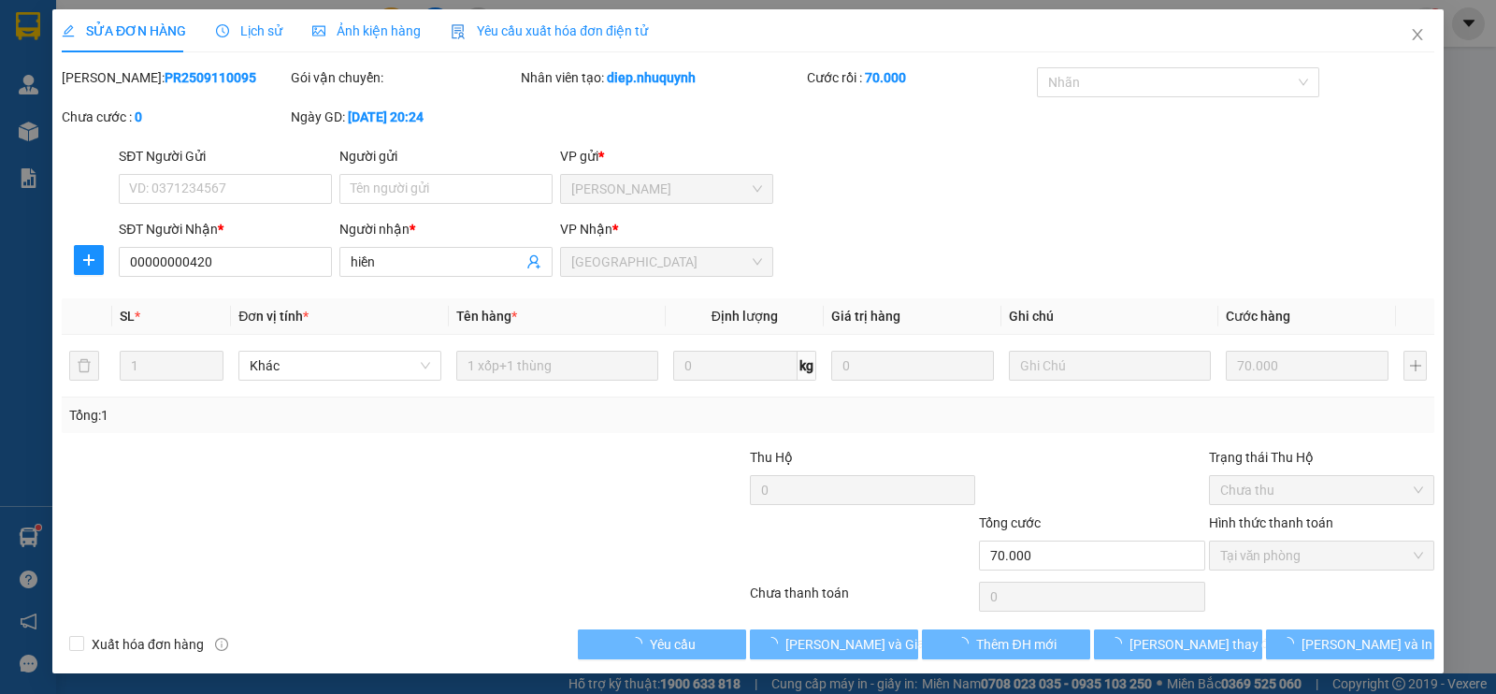
type input "00000000420"
type input "hiền"
type input "70.000"
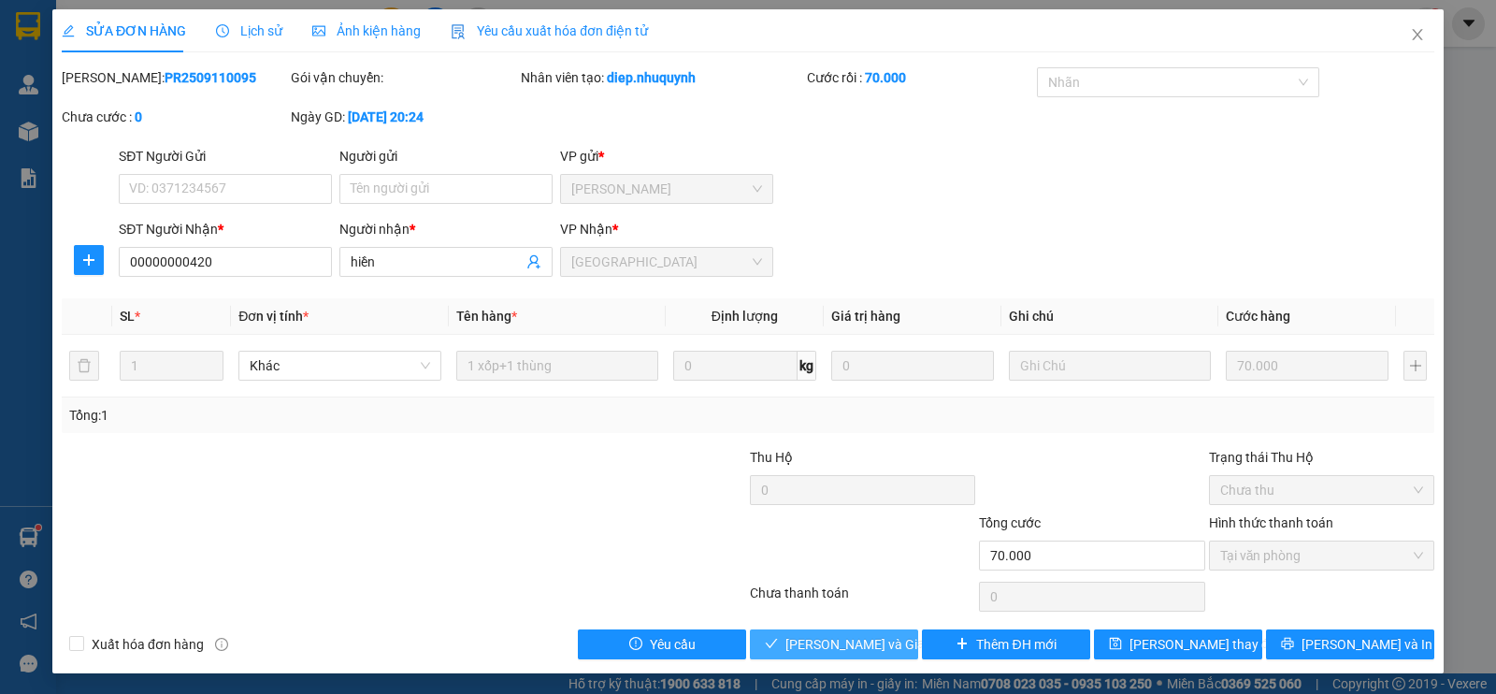
click at [828, 642] on span "[PERSON_NAME] và Giao hàng" at bounding box center [874, 644] width 179 height 21
